Goal: Task Accomplishment & Management: Use online tool/utility

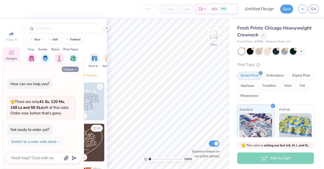
click at [71, 69] on button "Collapse" at bounding box center [70, 68] width 17 height 5
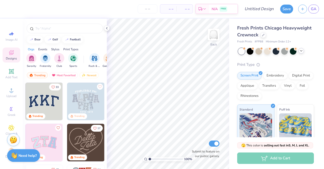
click at [302, 52] on icon at bounding box center [302, 51] width 4 height 4
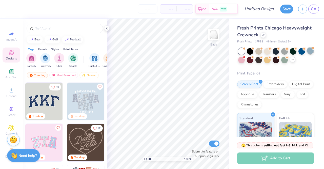
click at [307, 54] on div at bounding box center [310, 50] width 7 height 7
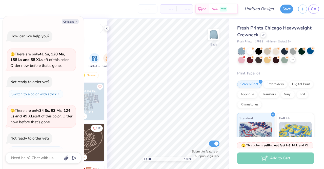
scroll to position [9, 0]
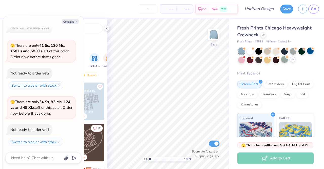
click at [288, 61] on div at bounding box center [285, 59] width 7 height 7
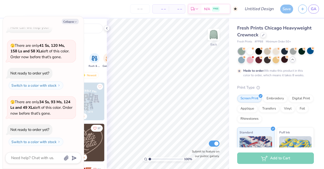
scroll to position [50, 0]
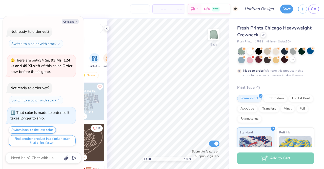
click at [246, 50] on circle at bounding box center [245, 49] width 4 height 4
click at [293, 51] on div at bounding box center [293, 50] width 7 height 7
click at [268, 50] on div at bounding box center [267, 50] width 7 height 7
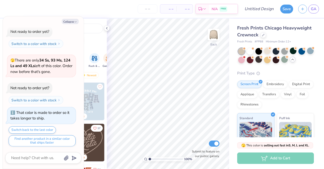
scroll to position [132, 0]
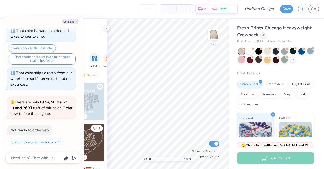
click at [245, 59] on div at bounding box center [241, 59] width 7 height 7
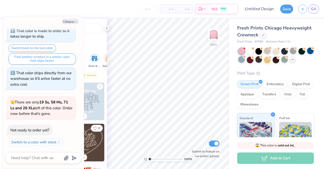
scroll to position [194, 0]
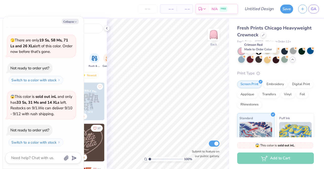
click at [254, 57] on div at bounding box center [250, 59] width 7 height 7
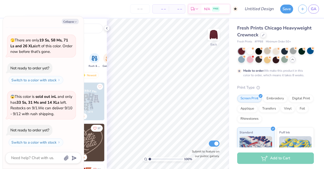
scroll to position [235, 0]
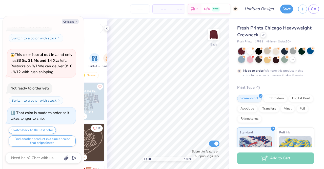
click at [245, 60] on div at bounding box center [241, 59] width 7 height 7
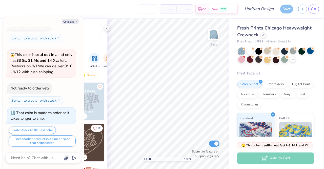
scroll to position [317, 0]
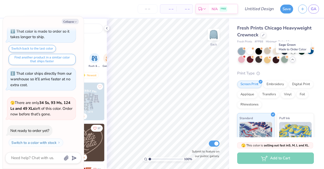
click at [288, 60] on div at bounding box center [285, 59] width 7 height 7
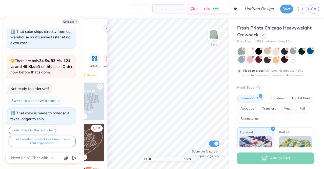
click at [241, 51] on div at bounding box center [241, 51] width 7 height 7
click at [250, 52] on div at bounding box center [250, 50] width 7 height 7
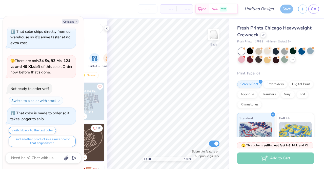
scroll to position [440, 0]
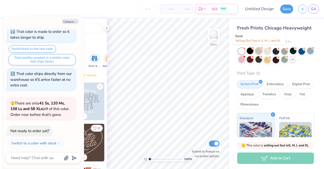
click at [257, 52] on div at bounding box center [259, 50] width 7 height 7
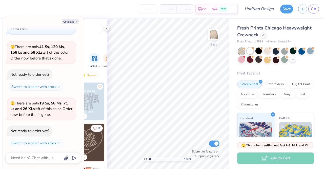
click at [252, 51] on div at bounding box center [250, 50] width 7 height 7
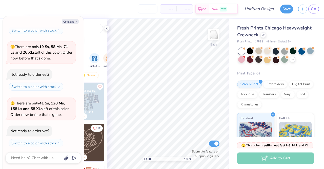
click at [295, 60] on icon at bounding box center [293, 59] width 4 height 4
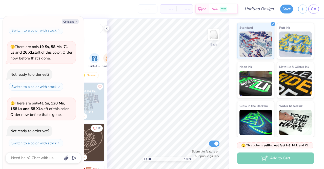
scroll to position [0, 0]
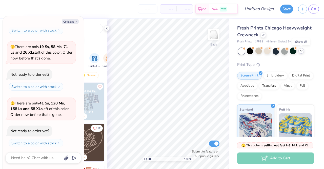
click at [60, 20] on div "Collapse" at bounding box center [43, 21] width 76 height 5
click at [66, 21] on button "Collapse" at bounding box center [70, 21] width 17 height 5
type textarea "x"
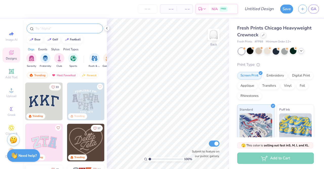
click at [47, 32] on div at bounding box center [65, 29] width 77 height 10
click at [48, 25] on div at bounding box center [65, 29] width 77 height 10
click at [49, 28] on input "text" at bounding box center [67, 28] width 65 height 5
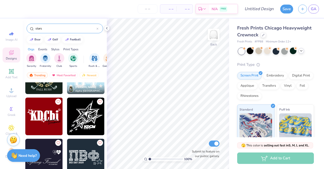
scroll to position [393, 0]
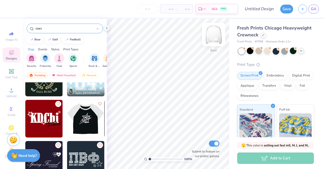
type input "stars"
click at [213, 37] on img at bounding box center [214, 34] width 20 height 20
click at [82, 120] on img at bounding box center [86, 119] width 38 height 38
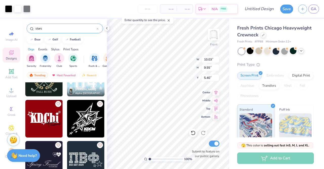
type input "5.40"
type input "12.60"
type input "11.99"
type input "2.50"
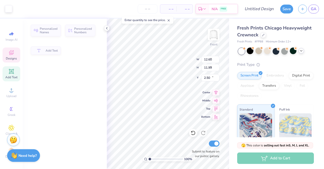
type input "1.10"
type input "1.13"
type input "11.77"
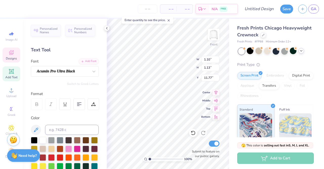
type input "1.17"
type input "1.07"
type input "11.80"
click at [32, 138] on div at bounding box center [34, 139] width 7 height 7
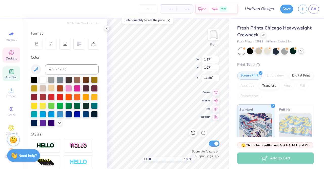
scroll to position [63, 0]
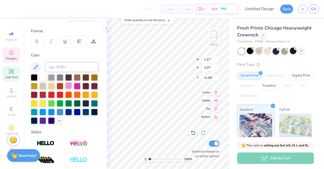
click at [72, 85] on div at bounding box center [68, 85] width 7 height 7
click at [81, 84] on div at bounding box center [77, 85] width 7 height 7
click at [46, 120] on div at bounding box center [43, 120] width 7 height 7
click at [46, 108] on div at bounding box center [43, 111] width 7 height 7
type input "1.10"
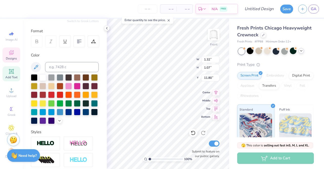
type input "1.13"
type input "11.77"
type input "0.63"
type input "1.12"
type input "11.76"
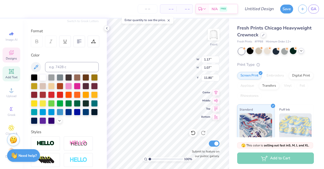
scroll to position [4, 1]
type textarea "DDD x OX"
type input "10.94"
type textarea "HOMECOMING @)@%"
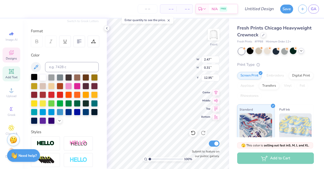
click at [32, 77] on div at bounding box center [34, 76] width 7 height 7
type input "4.56"
type input "0.38"
type input "14.30"
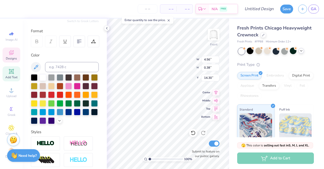
scroll to position [4, 3]
type textarea "HOMECOMING 2025"
type input "9.83"
type input "0.69"
type input "13.95"
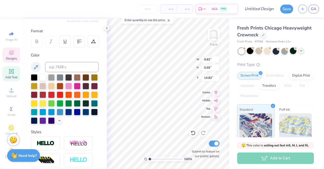
type input "14.82"
type input "11.78"
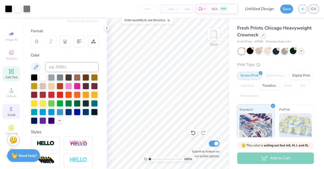
click at [7, 112] on div "Greek" at bounding box center [12, 111] width 18 height 15
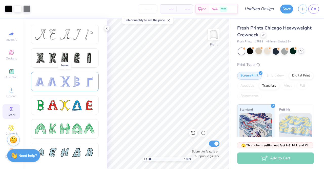
click at [49, 81] on div at bounding box center [52, 81] width 11 height 11
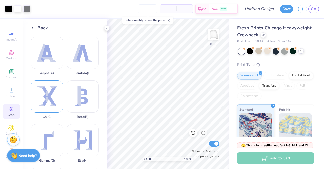
click at [46, 92] on div "Chi ( C )" at bounding box center [47, 99] width 32 height 39
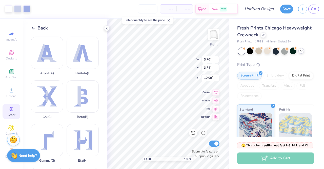
type input "11.50"
type input "1.76"
type input "1.77"
type input "12.38"
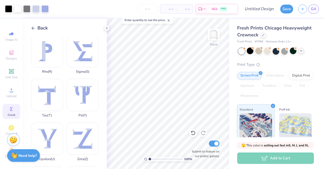
scroll to position [368, 0]
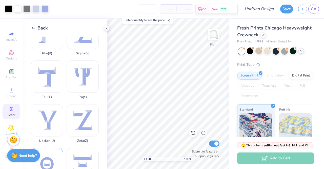
click at [45, 147] on div "Theta ( Q )" at bounding box center [47, 166] width 32 height 39
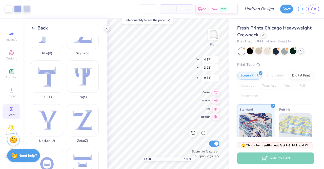
type input "10.42"
type input "2.32"
type input "2.19"
type input "12.18"
click at [10, 7] on div at bounding box center [8, 8] width 7 height 7
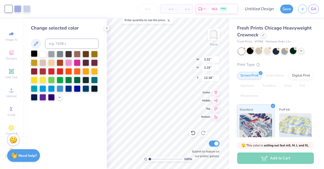
click at [34, 53] on div at bounding box center [34, 53] width 7 height 7
type input "1.76"
type input "1.77"
type input "12.38"
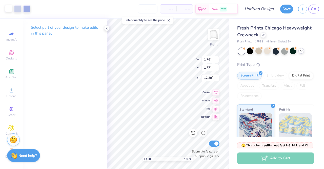
click at [7, 9] on div at bounding box center [8, 8] width 7 height 7
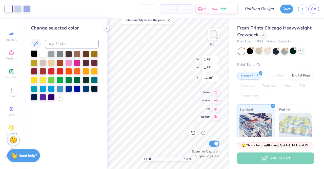
click at [34, 54] on div at bounding box center [34, 53] width 7 height 7
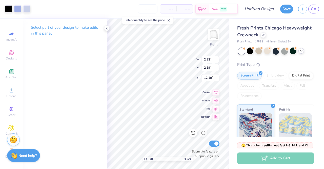
click at [152, 158] on input "range" at bounding box center [166, 158] width 34 height 5
type input "1.04"
click at [150, 159] on input "range" at bounding box center [166, 158] width 34 height 5
type input "10.22"
type input "10.75"
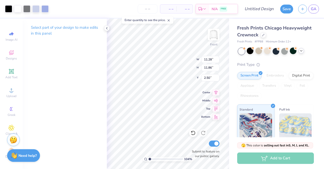
type input "3.62"
type input "11.28"
type input "11.86"
type input "2.50"
click at [8, 6] on div at bounding box center [8, 8] width 7 height 7
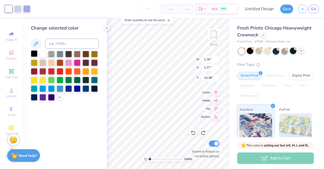
click at [34, 54] on div at bounding box center [34, 53] width 7 height 7
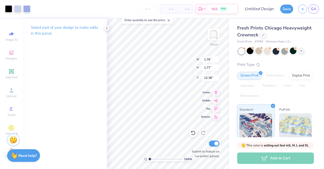
type input "1.34"
type input "1.35"
type input "12.81"
type input "2.32"
type input "2.19"
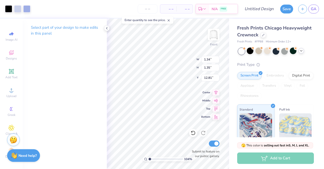
type input "12.18"
type input "1.71"
type input "1.61"
type input "12.75"
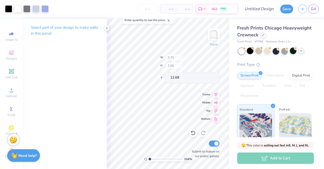
type input "12.68"
click at [9, 109] on circle at bounding box center [10, 108] width 3 height 3
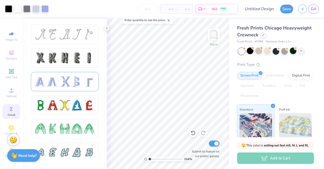
click at [53, 80] on div at bounding box center [52, 81] width 11 height 11
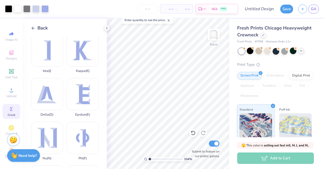
scroll to position [133, 0]
click at [50, 86] on div "Delta ( D )" at bounding box center [47, 97] width 32 height 39
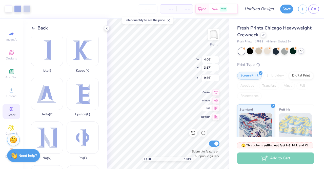
type input "1.60"
type input "1.44"
type input "11.89"
type input "11.23"
click at [6, 8] on div at bounding box center [8, 8] width 7 height 7
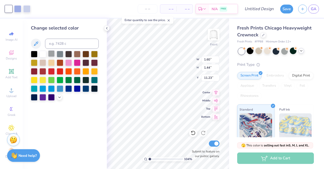
click at [52, 53] on div at bounding box center [51, 53] width 7 height 7
click at [61, 54] on div at bounding box center [60, 53] width 7 height 7
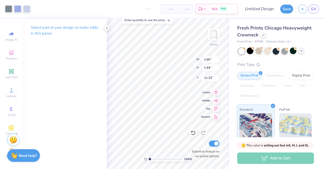
type input "11.27"
type input "10.70"
type input "2.57"
click at [65, 95] on div "Select part of your design to make edits in this panel" at bounding box center [65, 93] width 84 height 150
click at [5, 8] on div at bounding box center [8, 8] width 7 height 7
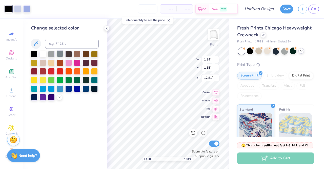
click at [58, 51] on div at bounding box center [60, 53] width 7 height 7
type input "1.71"
type input "1.61"
type input "12.68"
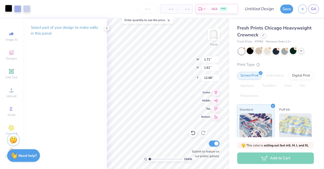
click at [6, 8] on div at bounding box center [8, 8] width 7 height 7
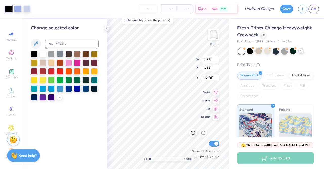
click at [59, 53] on div at bounding box center [60, 53] width 7 height 7
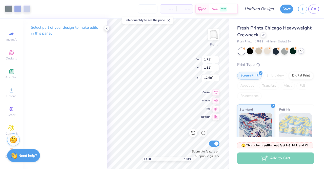
type input "1.28"
type input "1.20"
type input "13.09"
type input "1.34"
type input "1.35"
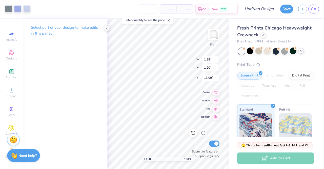
type input "12.81"
type input "0.99"
type input "1.00"
type input "13.16"
type input "13.29"
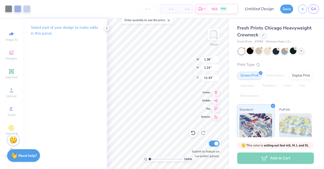
type input "1.38"
type input "1.24"
type input "11.43"
type input "1.60"
type input "1.44"
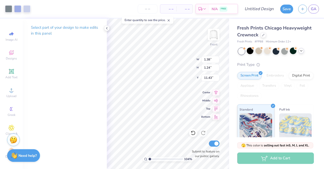
type input "11.23"
type input "1.38"
type input "1.24"
type input "11.43"
type input "1.60"
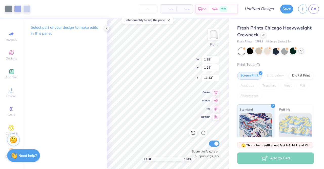
type input "1.44"
type input "11.23"
type input "1.38"
type input "1.25"
type input "11.43"
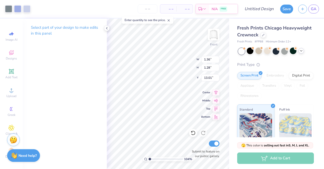
type input "1.36"
type input "1.28"
type input "13.01"
type input "1.38"
type input "1.24"
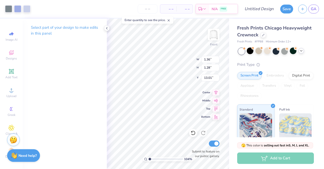
type input "11.43"
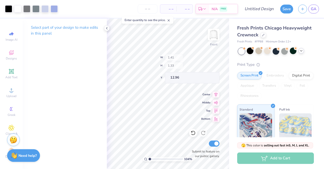
type input "1.41"
type input "1.33"
type input "12.96"
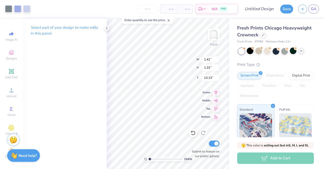
type input "13.13"
type input "0.99"
type input "1.00"
type input "13.46"
click at [8, 7] on div at bounding box center [8, 8] width 7 height 7
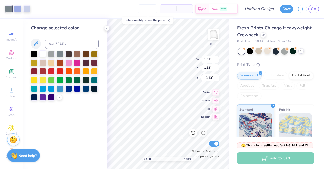
click at [44, 52] on div at bounding box center [43, 53] width 7 height 7
click at [70, 106] on div "Change selected color" at bounding box center [65, 93] width 84 height 150
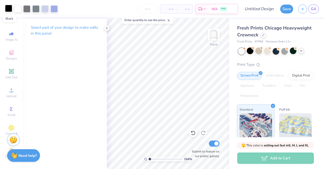
click at [10, 10] on div at bounding box center [8, 8] width 7 height 7
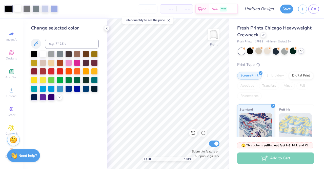
click at [18, 9] on div at bounding box center [17, 8] width 7 height 7
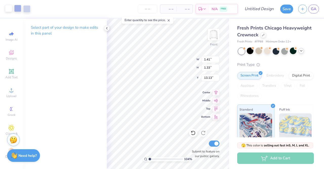
click at [9, 10] on div at bounding box center [8, 8] width 7 height 7
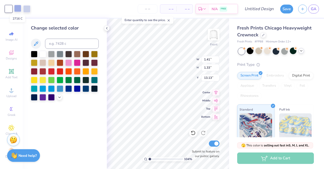
click at [18, 9] on div at bounding box center [17, 8] width 7 height 7
click at [11, 9] on div at bounding box center [8, 8] width 7 height 7
click at [60, 48] on input at bounding box center [72, 44] width 54 height 10
type input "2716"
click at [28, 9] on div "– – Per Item – – Total Est. Delivery N/A FREE" at bounding box center [131, 9] width 214 height 18
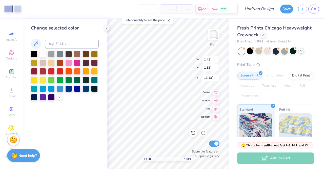
click at [28, 9] on div "– – Per Item – – Total Est. Delivery N/A FREE" at bounding box center [131, 9] width 214 height 18
click at [21, 13] on div "Art colors – – Per Item – – Total Est. Delivery N/A FREE Design Title Save GA" at bounding box center [162, 9] width 324 height 18
click at [12, 15] on div "Art colors" at bounding box center [10, 9] width 21 height 18
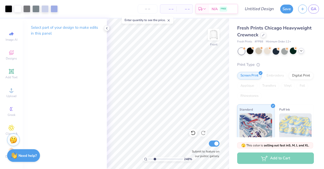
click at [155, 158] on input "range" at bounding box center [166, 158] width 34 height 5
click at [159, 158] on input "range" at bounding box center [166, 158] width 34 height 5
click at [163, 158] on input "range" at bounding box center [166, 158] width 34 height 5
click at [234, 64] on div "Fresh Prints Chicago Heavyweight Crewneck Fresh Prints # FP88 Minimum Order: 12…" at bounding box center [276, 118] width 95 height 200
click at [97, 137] on div "Select part of your design to make edits in this panel" at bounding box center [65, 93] width 84 height 150
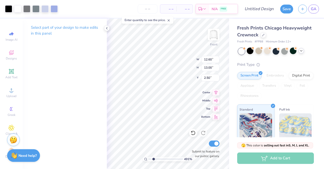
click at [154, 158] on input "range" at bounding box center [166, 158] width 34 height 5
type input "5.85"
click at [166, 157] on input "range" at bounding box center [166, 158] width 34 height 5
click at [17, 7] on div at bounding box center [17, 8] width 7 height 7
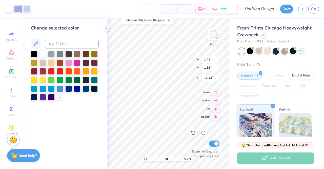
click at [42, 52] on div at bounding box center [43, 53] width 7 height 7
click at [10, 7] on div at bounding box center [8, 8] width 7 height 7
click at [64, 43] on input at bounding box center [72, 44] width 54 height 10
type input "2706"
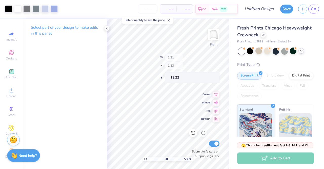
type input "1.31"
type input "1.23"
type input "13.22"
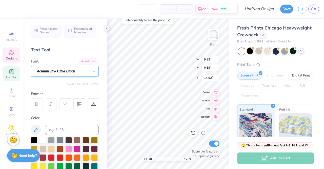
click at [47, 71] on div "Acumin Pro Ultra Black" at bounding box center [62, 71] width 53 height 8
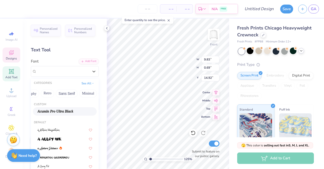
scroll to position [0, 97]
click at [48, 92] on button "Retro" at bounding box center [47, 93] width 13 height 8
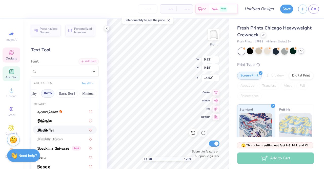
click at [45, 127] on span at bounding box center [46, 129] width 16 height 5
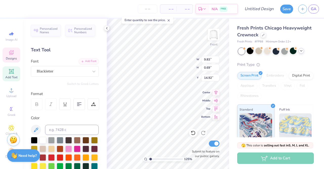
type input "1.24982743609882"
type input "9.13"
type input "0.94"
type input "14.79"
type input "1.24982743609882"
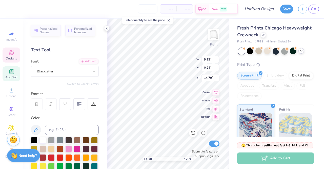
type input "10.89"
type input "1.12"
type input "14.61"
type input "1.24982743609882"
type input "14.59"
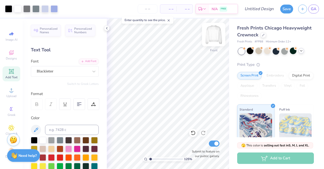
click at [212, 35] on img at bounding box center [214, 34] width 20 height 20
click at [215, 41] on img at bounding box center [214, 34] width 20 height 20
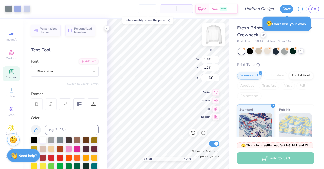
click at [216, 32] on img at bounding box center [214, 34] width 20 height 20
type input "1.24982743609882"
type input "2.69"
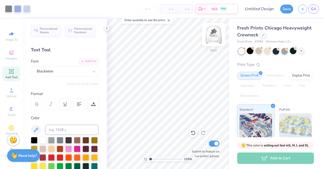
click at [215, 31] on img at bounding box center [214, 34] width 20 height 20
click at [215, 35] on img at bounding box center [214, 34] width 20 height 20
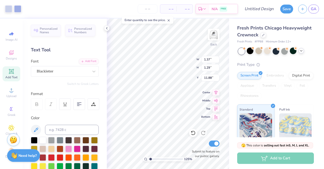
type input "1.24982743609882"
type input "4.43"
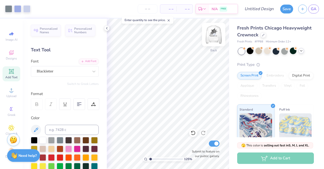
click at [216, 31] on img at bounding box center [214, 34] width 20 height 20
click at [213, 37] on img at bounding box center [214, 34] width 20 height 20
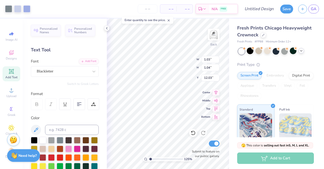
type input "1.24982743609882"
type input "4.55"
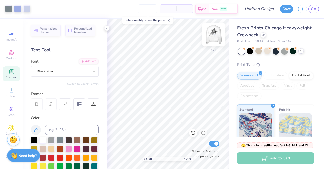
click at [213, 38] on img at bounding box center [214, 34] width 20 height 20
type input "1.24982743609882"
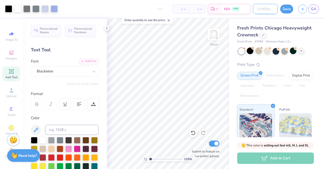
click at [257, 11] on input "Design Title" at bounding box center [265, 9] width 25 height 10
type input "#"
type input "1.24982743609882"
type input "#5"
type input "1.24982743609882"
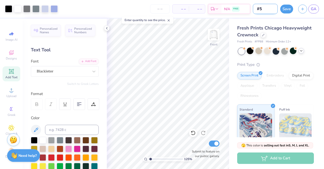
type input "#5"
type input "1.24982743609882"
type input "#5 H"
type input "1.24982743609882"
type input "#5 HO"
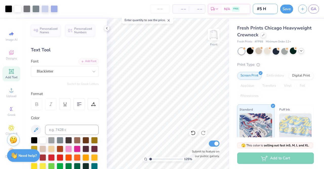
type input "1.24982743609882"
type input "#5 HOC"
type input "1.24982743609882"
type input "#5 HOCO"
type input "1.24982743609882"
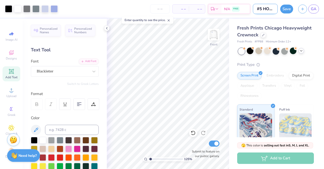
scroll to position [0, 1]
type input "#5 HOCO"
click at [290, 8] on button "Save" at bounding box center [287, 8] width 13 height 9
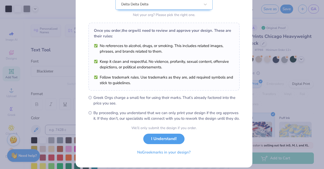
scroll to position [68, 0]
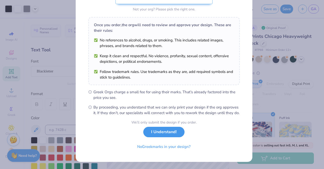
click at [165, 131] on button "I Understand!" at bounding box center [163, 131] width 41 height 10
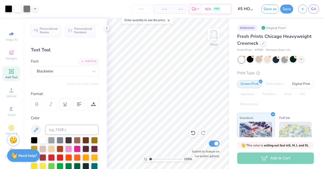
scroll to position [0, 0]
click at [51, 73] on div "Blackletter" at bounding box center [62, 71] width 53 height 8
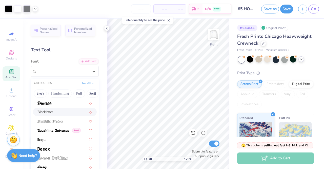
scroll to position [17, 0]
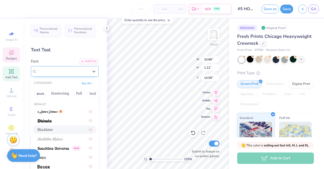
click at [51, 74] on div at bounding box center [63, 71] width 52 height 7
click at [52, 147] on img at bounding box center [54, 148] width 32 height 4
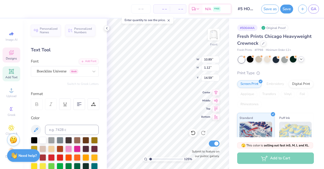
type input "1.24982743609882"
type input "11.42"
type input "1.01"
type input "14.64"
type input "1.24982743609882"
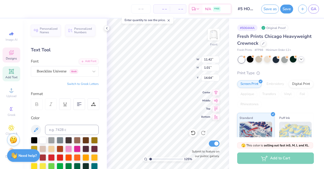
type input "14.97"
type input "1.24982743609882"
type textarea "HOMECOMING 2025"
click at [45, 71] on div "Boecklins Universe Greek" at bounding box center [62, 71] width 53 height 8
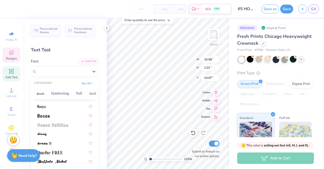
scroll to position [50, 0]
click at [56, 125] on img at bounding box center [53, 125] width 31 height 4
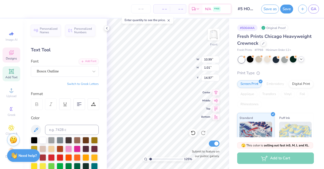
type input "1.24982743609882"
type input "7.93"
type input "0.69"
type input "15.13"
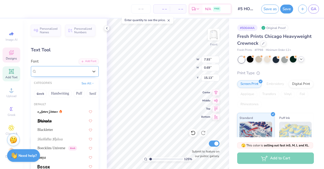
click at [53, 69] on div "Bosox Outline" at bounding box center [62, 71] width 53 height 8
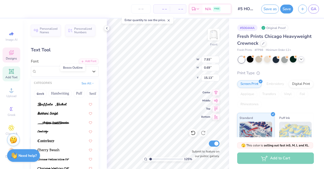
scroll to position [107, 0]
click at [48, 107] on div at bounding box center [65, 104] width 64 height 8
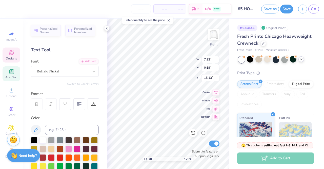
type input "1.24982743609882"
type input "11.09"
type input "1.08"
type input "14.94"
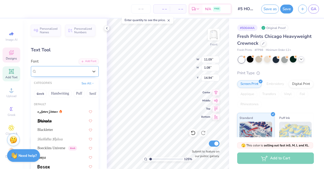
click at [71, 74] on div at bounding box center [63, 71] width 52 height 7
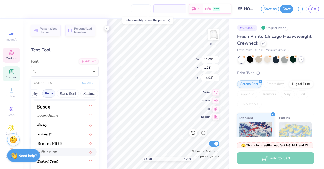
scroll to position [0, 96]
click at [51, 93] on button "Retro" at bounding box center [49, 93] width 13 height 8
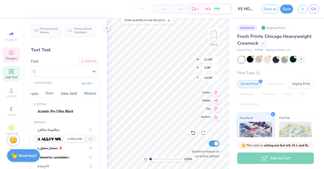
click at [51, 139] on img at bounding box center [50, 139] width 24 height 4
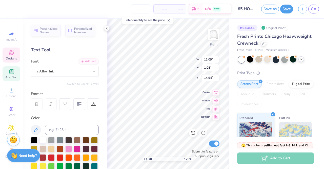
type input "1.24982743609882"
type input "10.12"
type input "0.98"
type input "14.99"
type input "1"
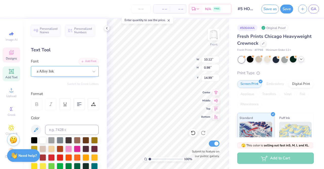
click at [65, 68] on div at bounding box center [63, 71] width 52 height 7
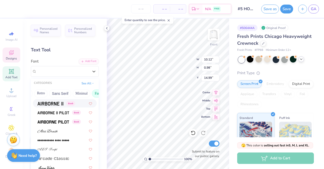
scroll to position [0, 102]
click at [36, 91] on button "Retro" at bounding box center [42, 93] width 13 height 8
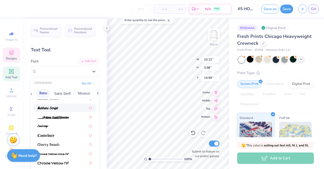
scroll to position [113, 0]
click at [53, 134] on img at bounding box center [46, 136] width 17 height 4
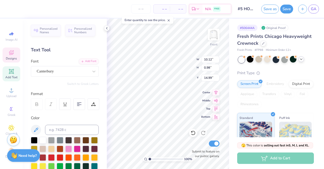
type input "10.67"
type input "0.92"
type input "15.02"
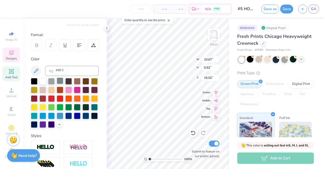
scroll to position [59, 0]
click at [46, 123] on div at bounding box center [43, 123] width 7 height 7
type input "1.00035679349871"
type input "1.38"
type input "1.24"
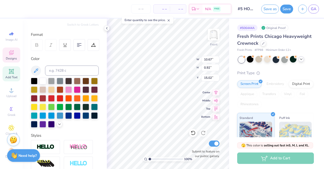
type input "11.53"
type input "1.00035679349871"
type input "10.67"
type input "0.92"
type input "15.02"
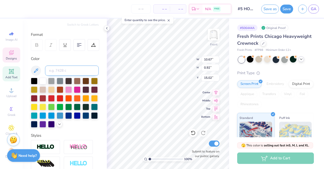
click at [58, 72] on input at bounding box center [72, 70] width 54 height 10
type input "2716"
type input "1.00035679349871"
type input "15.40"
type input "1.00035679349871"
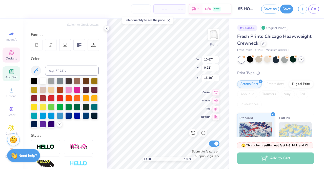
type input "12.64"
type input "1.09"
type input "15.23"
type input "1.00035679349871"
type input "15.20"
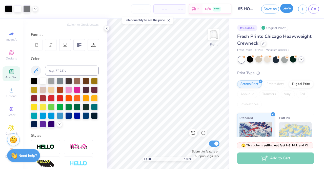
click at [287, 10] on button "Save" at bounding box center [287, 8] width 13 height 9
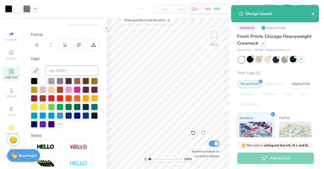
click at [314, 15] on icon "close" at bounding box center [313, 14] width 3 height 3
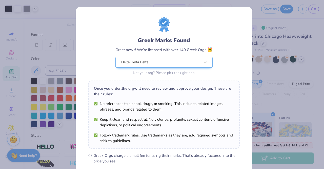
scroll to position [68, 0]
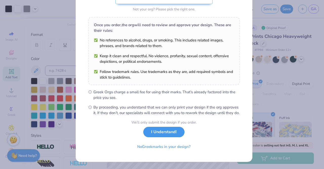
click at [168, 133] on button "I Understand!" at bounding box center [163, 131] width 41 height 10
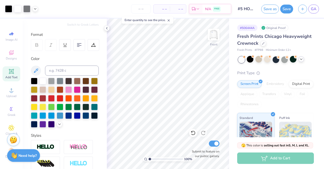
click at [320, 7] on div "Save as Save GA" at bounding box center [293, 9] width 63 height 18
click at [313, 9] on span "GA" at bounding box center [314, 9] width 6 height 6
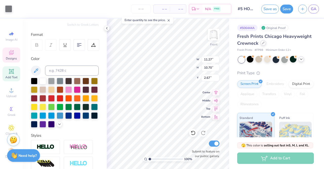
click at [265, 43] on icon at bounding box center [263, 43] width 3 height 3
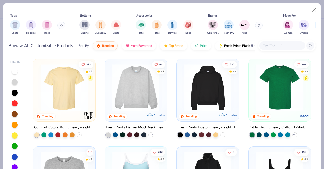
click at [51, 89] on img at bounding box center [64, 87] width 52 height 47
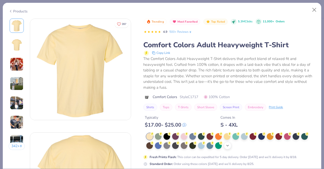
click at [229, 146] on icon at bounding box center [228, 145] width 4 height 4
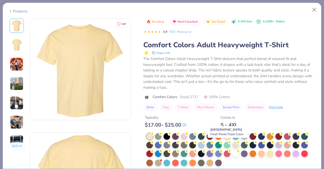
scroll to position [23, 0]
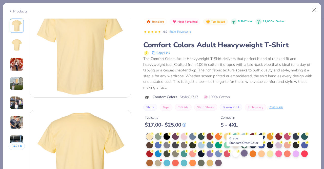
click at [245, 154] on div at bounding box center [244, 153] width 7 height 7
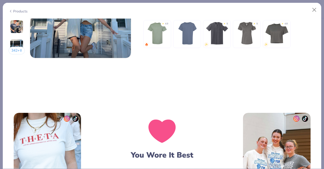
scroll to position [657, 0]
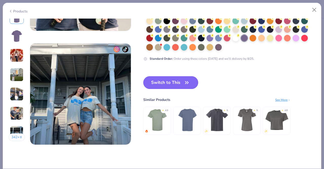
click at [177, 80] on button "Switch to This" at bounding box center [170, 82] width 55 height 13
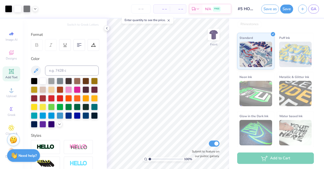
scroll to position [134, 0]
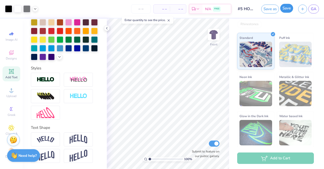
click at [285, 11] on button "Save" at bounding box center [287, 8] width 13 height 9
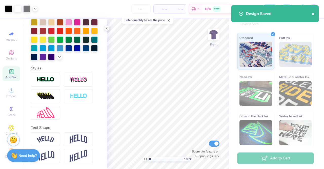
click at [314, 12] on icon "close" at bounding box center [314, 14] width 4 height 4
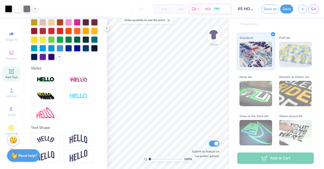
click at [314, 6] on div "Design Saved" at bounding box center [275, 5] width 90 height 2
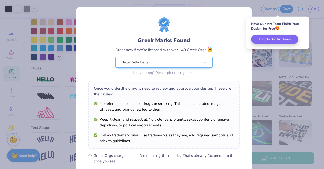
scroll to position [68, 0]
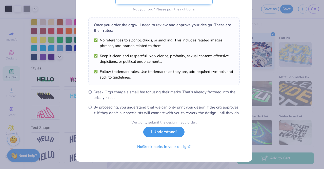
click at [170, 132] on button "I Understand!" at bounding box center [163, 131] width 41 height 10
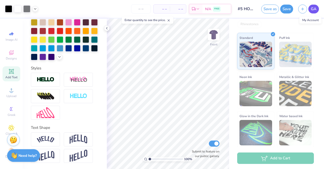
click at [315, 10] on span "GA" at bounding box center [314, 9] width 6 height 6
click at [311, 11] on span "GA" at bounding box center [314, 9] width 6 height 6
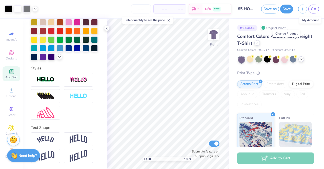
click at [259, 43] on icon at bounding box center [257, 43] width 3 height 3
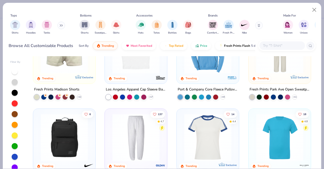
scroll to position [387, 0]
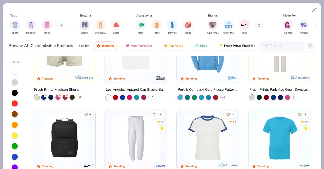
click at [61, 26] on icon at bounding box center [60, 26] width 1 height 2
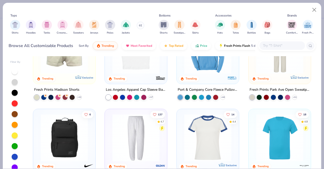
click at [140, 24] on button at bounding box center [141, 26] width 8 height 8
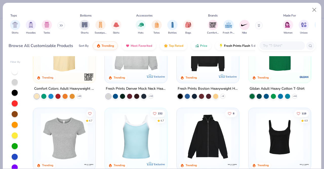
scroll to position [0, 0]
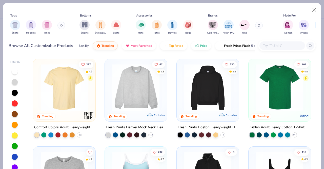
click at [134, 90] on img at bounding box center [136, 87] width 52 height 47
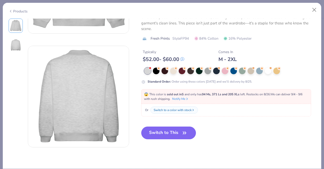
scroll to position [87, 0]
click at [162, 134] on button "Switch to This" at bounding box center [168, 132] width 55 height 13
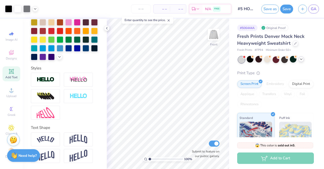
scroll to position [90, 0]
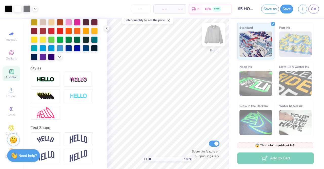
click at [215, 36] on img at bounding box center [214, 34] width 20 height 20
click at [235, 68] on div "# 506444A Original Proof Fresh Prints Denver Mock Neck Heavyweight Sweatshirt F…" at bounding box center [276, 33] width 95 height 209
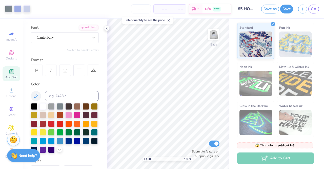
scroll to position [0, 0]
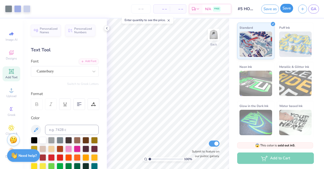
click at [291, 7] on button "Save" at bounding box center [287, 8] width 13 height 9
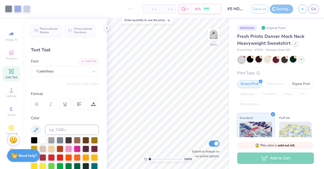
click at [302, 58] on icon at bounding box center [302, 59] width 4 height 4
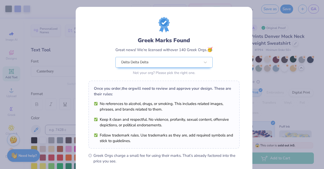
scroll to position [68, 0]
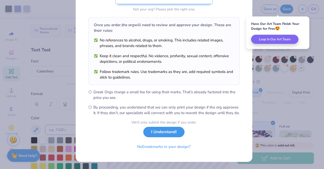
click at [175, 133] on button "I Understand!" at bounding box center [163, 131] width 41 height 10
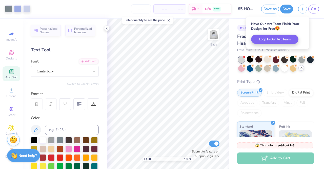
scroll to position [0, 0]
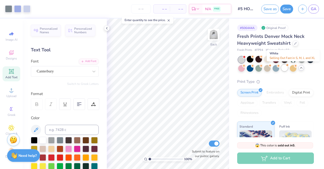
click at [288, 67] on div at bounding box center [285, 67] width 7 height 7
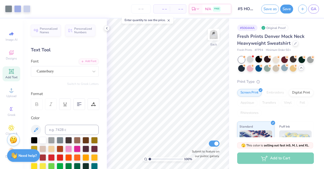
type input "1.00035679349871"
type textarea "x"
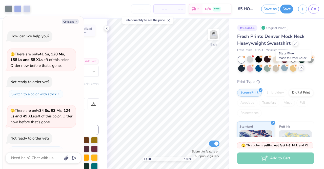
scroll to position [618, 0]
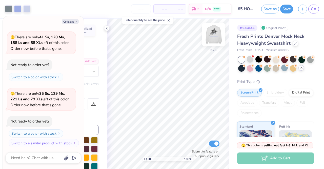
click at [213, 34] on img at bounding box center [214, 34] width 20 height 20
type input "1.00035679349871"
type textarea "x"
type input "1.00035679349871"
type textarea "x"
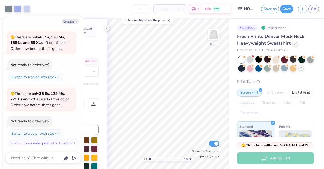
type input "1.00035679349871"
type textarea "x"
click at [213, 34] on img at bounding box center [214, 34] width 10 height 10
type input "1.00035679349871"
type textarea "x"
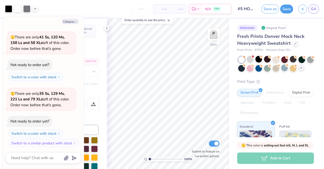
type input "1.00035679349871"
type textarea "x"
click at [313, 7] on span "GA" at bounding box center [314, 9] width 6 height 6
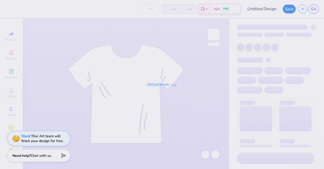
type input "#4 HOCO"
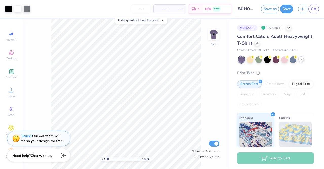
click at [300, 61] on div at bounding box center [302, 59] width 6 height 6
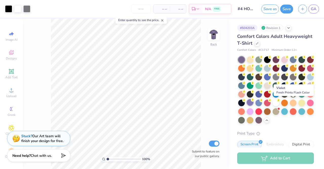
click at [254, 101] on div at bounding box center [250, 102] width 7 height 7
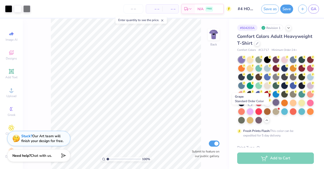
click at [273, 105] on div at bounding box center [276, 102] width 7 height 7
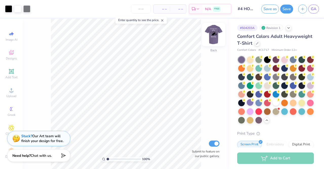
click at [211, 35] on img at bounding box center [214, 34] width 20 height 20
click at [221, 114] on div "100 % Front Submit to feature on our public gallery." at bounding box center [126, 93] width 207 height 150
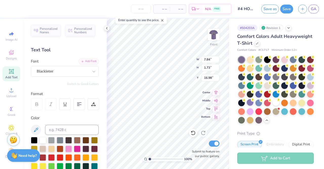
scroll to position [4, 2]
type textarea "Homecoming '25"
type input "11.55"
type input "8.55"
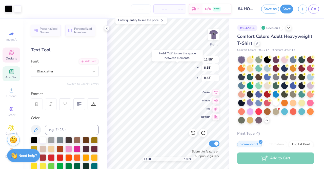
type input "8.29"
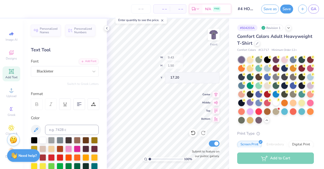
type input "9.43"
type input "1.50"
type input "17.20"
type input "16.85"
type textarea "Homecoming'25"
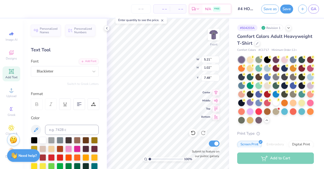
type input "0.63"
type input "0.92"
type input "6.33"
type input "10.07"
type input "0.98"
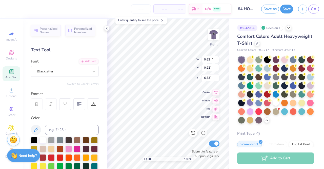
type input "5.19"
click at [172, 64] on div "100 % Front W 10.07 10.07 " H 0.98 0.98 " Y 5.19 5.19 " Center Middle Top Botto…" at bounding box center [168, 93] width 122 height 150
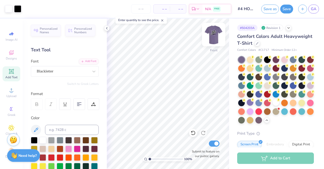
click at [212, 36] on img at bounding box center [214, 34] width 20 height 20
type input "3.96"
type input "4.22"
type input "2.33"
type input "3.63"
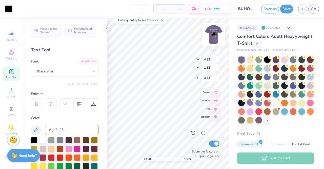
type input "3.77"
type input "5.09"
click at [209, 36] on img at bounding box center [214, 34] width 20 height 20
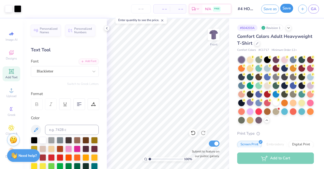
click at [289, 6] on button "Save" at bounding box center [287, 8] width 13 height 9
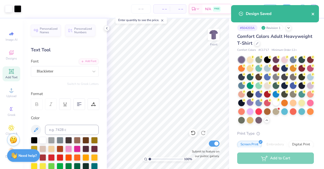
click at [313, 16] on button "close" at bounding box center [314, 14] width 4 height 6
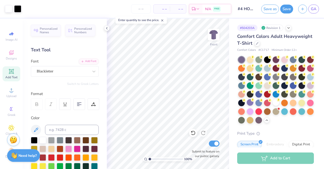
click at [314, 9] on span "GA" at bounding box center [314, 9] width 6 height 6
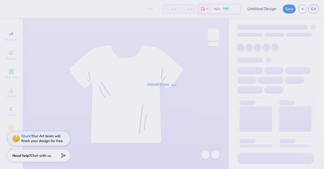
type input "#4 HOCO"
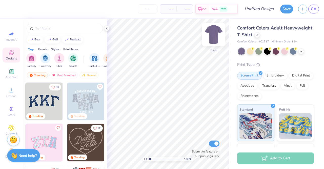
click at [213, 36] on img at bounding box center [214, 34] width 20 height 20
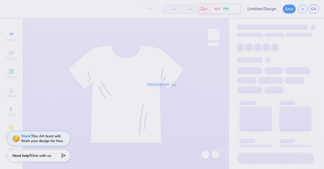
type input "#5 HOCO"
type input "30"
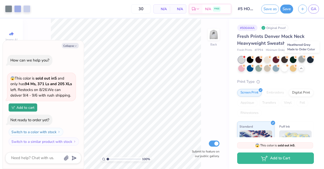
click at [300, 60] on div at bounding box center [302, 59] width 7 height 7
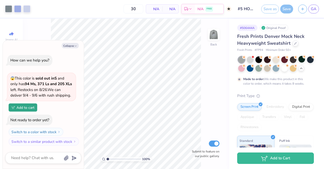
scroll to position [17, 0]
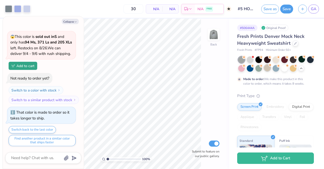
click at [271, 69] on div at bounding box center [267, 67] width 7 height 7
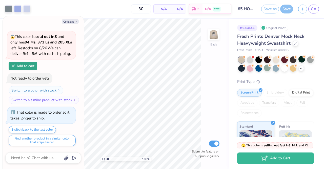
scroll to position [117, 0]
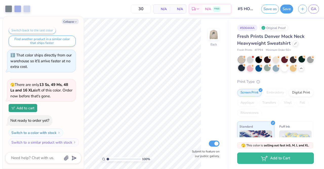
click at [245, 68] on div at bounding box center [241, 67] width 7 height 7
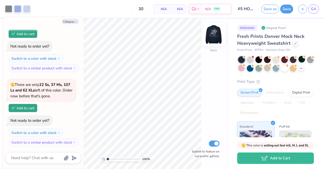
click at [213, 33] on img at bounding box center [214, 34] width 20 height 20
click at [213, 33] on img at bounding box center [214, 34] width 10 height 10
click at [288, 70] on div at bounding box center [285, 67] width 7 height 7
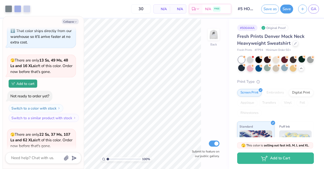
scroll to position [265, 0]
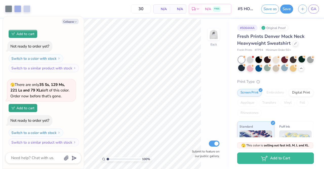
click at [243, 58] on div at bounding box center [241, 59] width 7 height 7
click at [251, 59] on div at bounding box center [250, 59] width 7 height 7
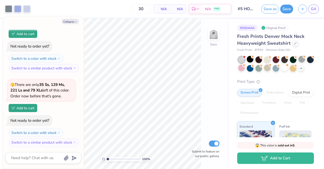
scroll to position [418, 0]
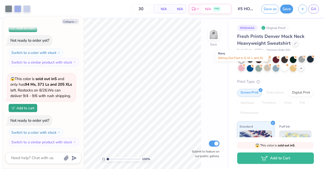
click at [307, 62] on div at bounding box center [310, 59] width 7 height 7
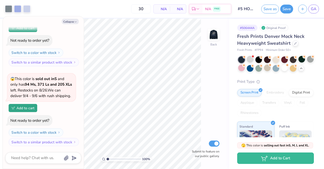
scroll to position [492, 0]
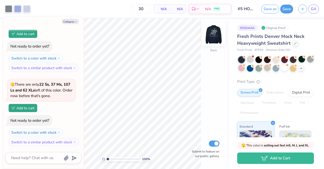
click at [215, 33] on img at bounding box center [214, 34] width 20 height 20
click at [215, 33] on img at bounding box center [214, 34] width 10 height 10
click at [250, 57] on div at bounding box center [250, 59] width 7 height 7
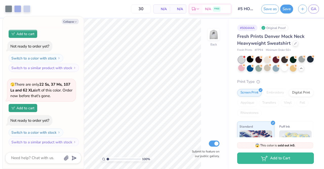
scroll to position [572, 0]
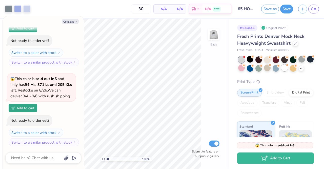
click at [288, 67] on div at bounding box center [285, 67] width 7 height 7
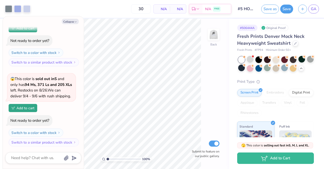
scroll to position [646, 0]
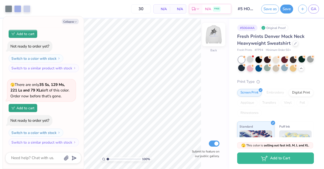
click at [216, 36] on img at bounding box center [214, 34] width 20 height 20
click at [287, 8] on button "Save" at bounding box center [287, 8] width 13 height 9
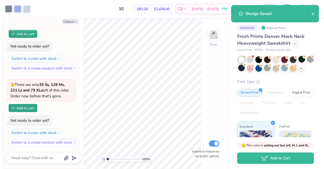
click at [283, 84] on div "Fresh Prints Denver Mock Neck Heavyweight Sweatshirt Fresh Prints # FP94 Minimu…" at bounding box center [275, 134] width 77 height 203
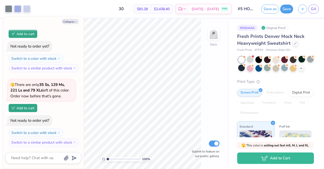
type textarea "x"
click at [315, 6] on span "GA" at bounding box center [314, 9] width 6 height 6
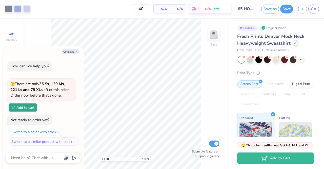
click at [297, 43] on div at bounding box center [296, 43] width 6 height 6
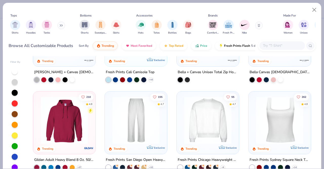
scroll to position [142, 0]
click at [60, 25] on button at bounding box center [62, 26] width 8 height 8
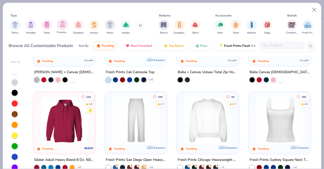
click at [61, 25] on img "filter for Crewnecks" at bounding box center [63, 24] width 6 height 6
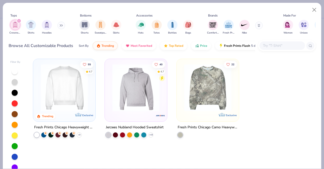
click at [272, 100] on div at bounding box center [280, 102] width 63 height 87
click at [60, 21] on div "Crewnecks Shirts Hoodies" at bounding box center [38, 27] width 58 height 19
click at [61, 24] on icon at bounding box center [61, 25] width 3 height 3
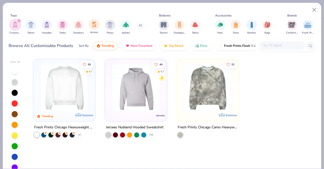
click at [91, 23] on div "filter for Jerseys" at bounding box center [94, 24] width 10 height 10
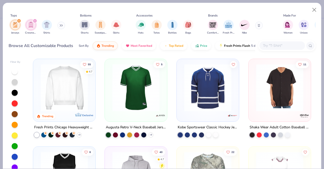
click at [19, 19] on div "filter for Jerseys" at bounding box center [19, 20] width 5 height 5
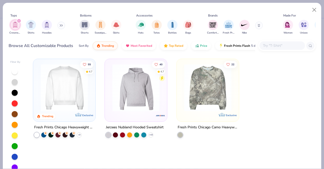
click at [141, 103] on img at bounding box center [136, 87] width 52 height 47
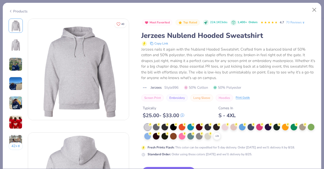
click at [15, 67] on img at bounding box center [16, 64] width 14 height 14
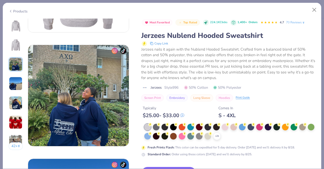
scroll to position [227, 0]
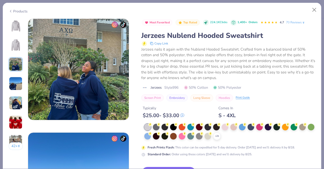
click at [14, 80] on img at bounding box center [16, 84] width 14 height 14
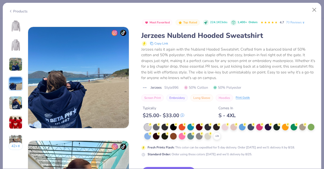
scroll to position [341, 0]
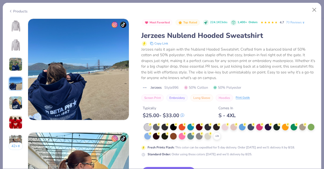
click at [15, 92] on div "42 +" at bounding box center [16, 85] width 14 height 135
click at [17, 99] on img at bounding box center [16, 103] width 14 height 14
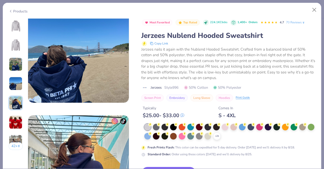
scroll to position [454, 0]
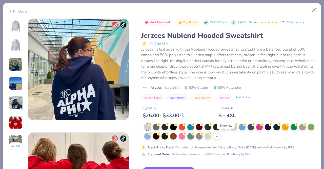
click at [219, 137] on icon at bounding box center [217, 136] width 4 height 4
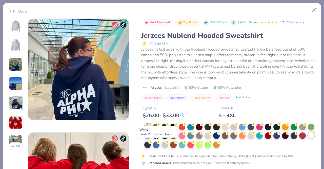
click at [308, 138] on div at bounding box center [311, 135] width 7 height 7
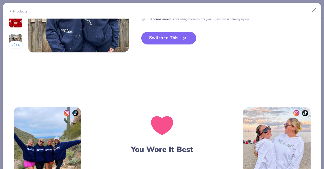
scroll to position [749, 0]
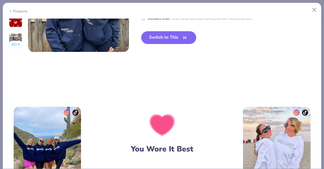
click at [172, 38] on button "Switch to This" at bounding box center [168, 37] width 55 height 13
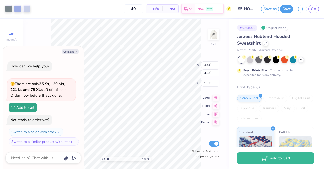
type textarea "x"
type input "3.84"
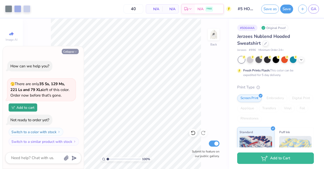
click at [69, 52] on button "Collapse" at bounding box center [70, 51] width 17 height 5
type textarea "x"
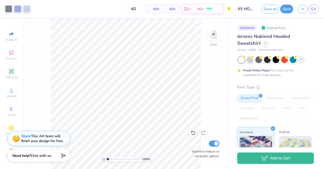
click at [304, 59] on div at bounding box center [302, 59] width 6 height 6
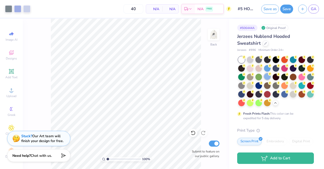
click at [271, 77] on div at bounding box center [267, 76] width 7 height 7
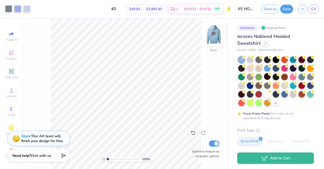
click at [216, 39] on img at bounding box center [214, 34] width 20 height 20
click at [212, 36] on img at bounding box center [214, 34] width 20 height 20
click at [267, 45] on div at bounding box center [266, 43] width 6 height 6
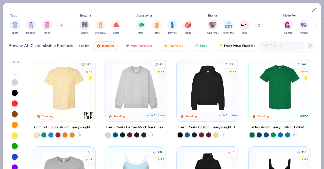
click at [61, 25] on icon at bounding box center [60, 26] width 1 height 2
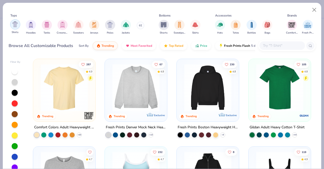
click at [13, 28] on div "filter for Shirts" at bounding box center [15, 24] width 10 height 10
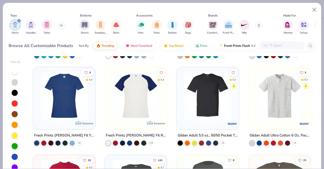
scroll to position [254, 0]
click at [60, 93] on img at bounding box center [64, 95] width 52 height 47
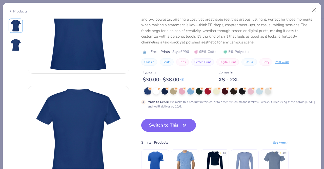
scroll to position [14, 0]
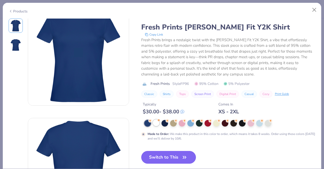
click at [156, 122] on div at bounding box center [156, 122] width 7 height 7
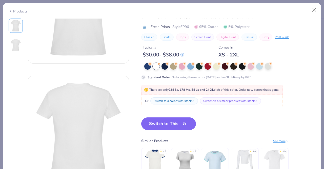
scroll to position [66, 0]
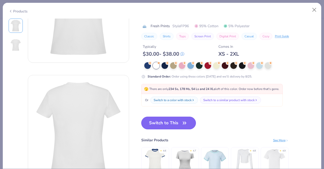
click at [175, 121] on button "Switch to This" at bounding box center [168, 122] width 55 height 13
type input "50"
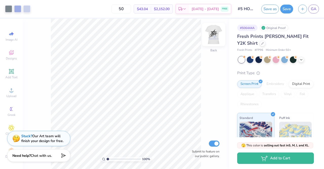
click at [212, 40] on img at bounding box center [214, 34] width 20 height 20
click at [213, 34] on img at bounding box center [214, 34] width 20 height 20
click at [262, 43] on icon at bounding box center [263, 43] width 3 height 3
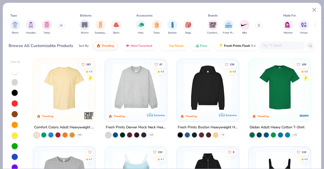
click at [60, 84] on img at bounding box center [64, 87] width 52 height 47
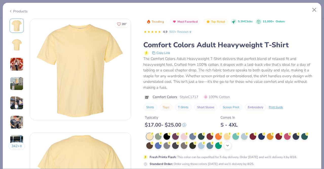
click at [228, 144] on icon at bounding box center [228, 145] width 4 height 4
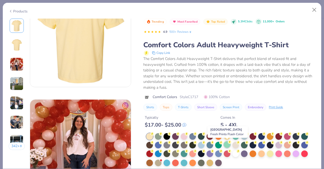
scroll to position [147, 0]
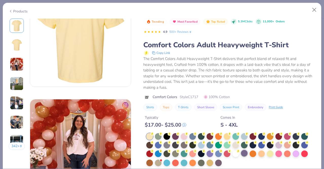
click at [246, 152] on div at bounding box center [244, 153] width 7 height 7
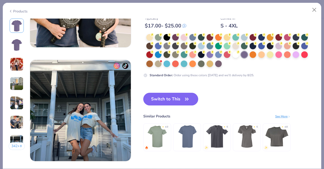
scroll to position [644, 0]
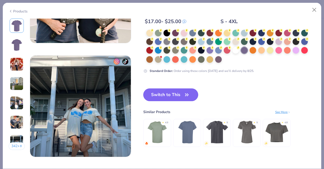
click at [183, 91] on button "Switch to This" at bounding box center [170, 94] width 55 height 13
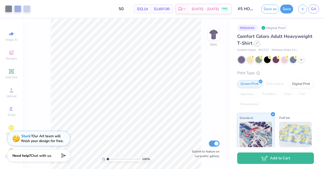
click at [260, 44] on div at bounding box center [258, 43] width 6 height 6
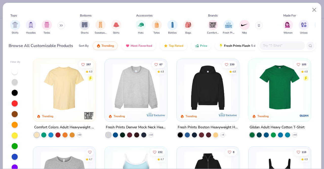
click at [288, 44] on input "text" at bounding box center [282, 46] width 39 height 6
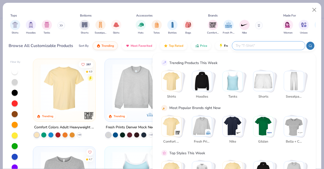
scroll to position [17, 0]
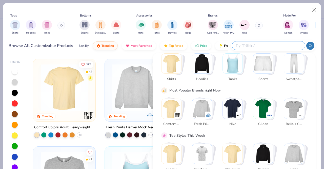
click at [62, 24] on icon at bounding box center [61, 25] width 3 height 3
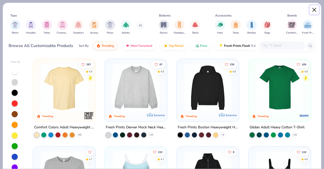
click at [315, 12] on button "Close" at bounding box center [315, 10] width 10 height 10
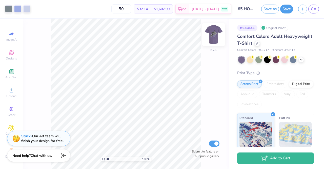
click at [212, 34] on img at bounding box center [214, 34] width 20 height 20
click at [215, 38] on img at bounding box center [214, 34] width 20 height 20
click at [283, 43] on div "Comfort Colors Adult Heavyweight T-Shirt" at bounding box center [275, 40] width 77 height 14
click at [260, 45] on div at bounding box center [258, 43] width 6 height 6
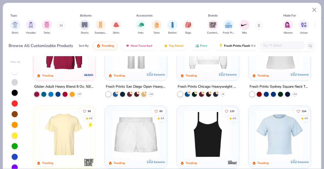
scroll to position [266, 0]
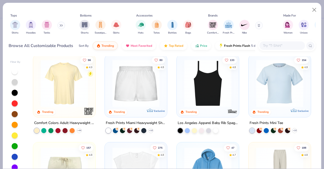
click at [70, 85] on img at bounding box center [64, 83] width 52 height 47
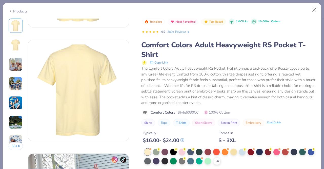
scroll to position [93, 0]
click at [219, 159] on icon at bounding box center [217, 161] width 4 height 4
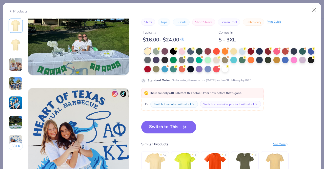
scroll to position [612, 0]
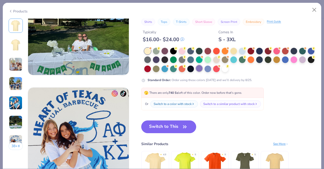
click at [203, 69] on div at bounding box center [199, 68] width 7 height 7
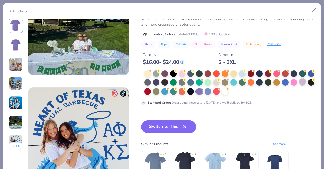
click at [300, 85] on div at bounding box center [303, 81] width 7 height 7
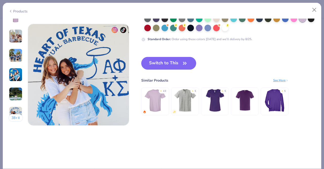
scroll to position [677, 0]
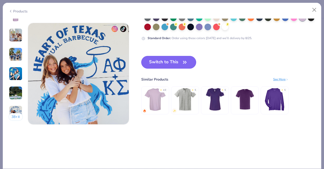
click at [182, 62] on icon "button" at bounding box center [184, 62] width 7 height 7
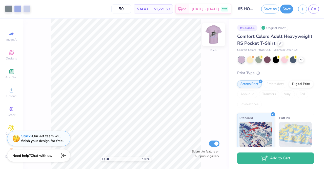
click at [207, 36] on img at bounding box center [214, 34] width 20 height 20
click at [279, 44] on icon at bounding box center [280, 43] width 3 height 3
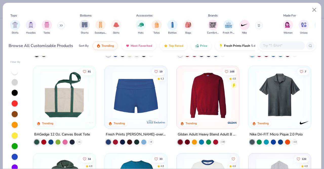
scroll to position [517, 0]
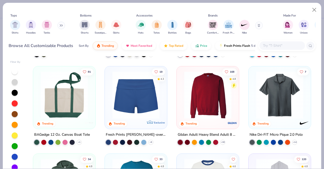
click at [193, 71] on img at bounding box center [208, 94] width 52 height 47
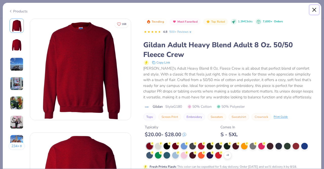
click at [317, 8] on button "Close" at bounding box center [315, 10] width 10 height 10
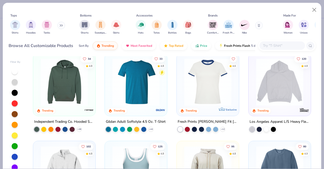
scroll to position [617, 0]
click at [30, 26] on img "filter for Hoodies" at bounding box center [31, 24] width 6 height 6
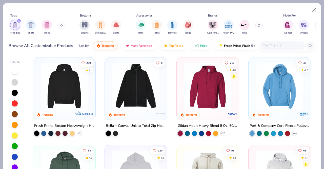
scroll to position [1, 0]
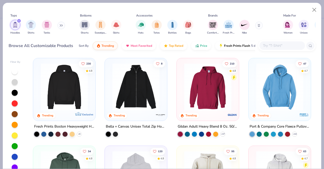
click at [80, 91] on img at bounding box center [64, 86] width 52 height 47
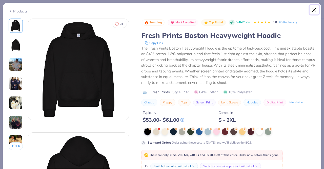
click at [313, 8] on button "Close" at bounding box center [315, 10] width 10 height 10
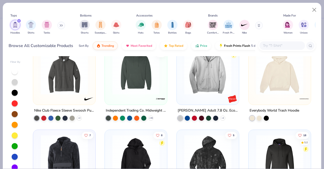
scroll to position [717, 0]
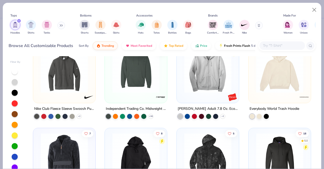
click at [274, 86] on img at bounding box center [280, 68] width 52 height 47
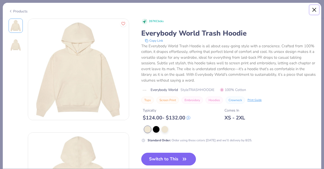
click at [314, 9] on button "Close" at bounding box center [315, 10] width 10 height 10
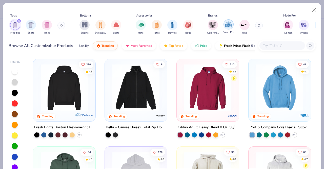
click at [229, 21] on img "filter for Fresh Prints" at bounding box center [229, 25] width 8 height 8
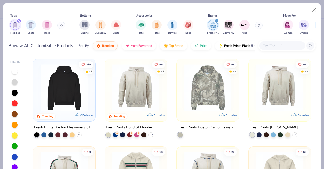
click at [168, 80] on div "230 4.8 Trending Exclusive Fresh Prints Boston Heavyweight Hoodie + 9 95 4.8 Tr…" at bounding box center [172, 146] width 278 height 174
click at [279, 84] on img at bounding box center [280, 87] width 52 height 47
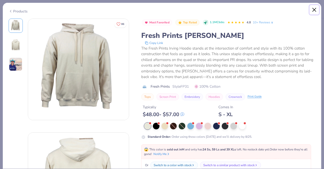
click at [312, 9] on button "Close" at bounding box center [315, 10] width 10 height 10
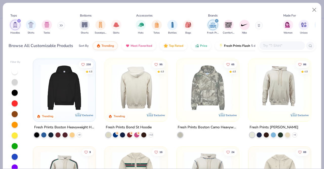
click at [137, 84] on img at bounding box center [136, 87] width 52 height 47
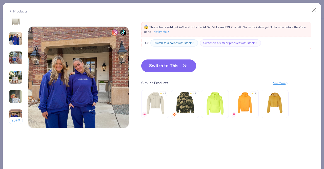
scroll to position [684, 0]
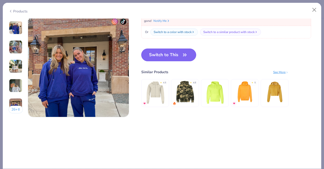
click at [185, 60] on button "Switch to This" at bounding box center [168, 54] width 55 height 13
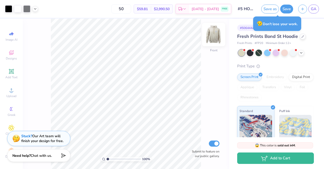
click at [213, 36] on img at bounding box center [214, 34] width 20 height 20
click at [215, 41] on img at bounding box center [214, 34] width 20 height 20
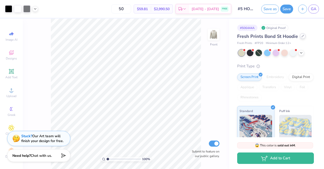
click at [305, 37] on div "Fresh Prints Bond St Hoodie" at bounding box center [275, 36] width 77 height 7
click at [304, 34] on div "Fresh Prints Bond St Hoodie" at bounding box center [275, 36] width 77 height 7
click at [289, 80] on div "Digital Print" at bounding box center [301, 76] width 25 height 8
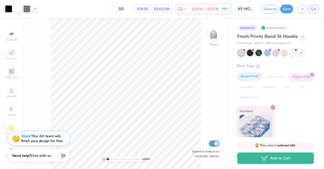
click at [256, 77] on div "Screen Print" at bounding box center [249, 76] width 25 height 8
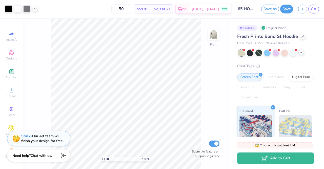
click at [300, 53] on icon at bounding box center [302, 52] width 4 height 4
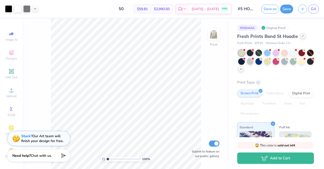
click at [301, 37] on div at bounding box center [303, 36] width 6 height 6
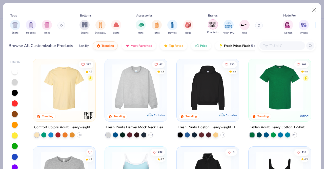
click at [214, 22] on img "filter for Comfort Colors" at bounding box center [213, 25] width 8 height 8
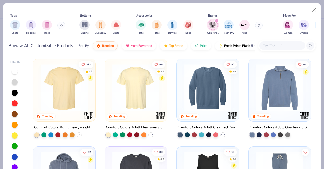
click at [204, 83] on img at bounding box center [208, 87] width 52 height 47
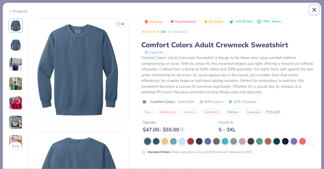
click at [314, 7] on button "Close" at bounding box center [315, 10] width 10 height 10
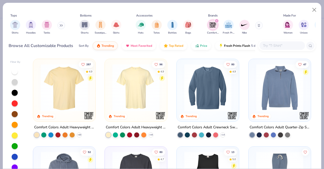
click at [285, 81] on img at bounding box center [280, 87] width 52 height 47
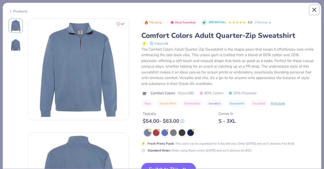
click at [318, 6] on button "Close" at bounding box center [315, 10] width 10 height 10
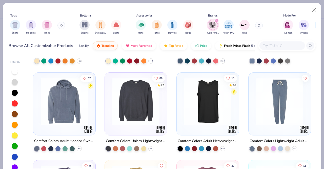
scroll to position [74, 0]
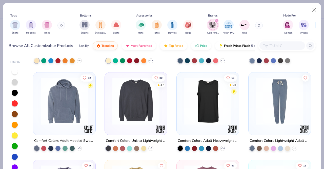
click at [137, 108] on img at bounding box center [136, 100] width 52 height 47
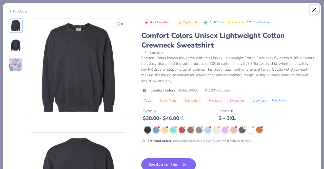
click at [313, 6] on button "Close" at bounding box center [315, 10] width 10 height 10
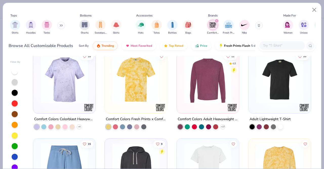
scroll to position [270, 0]
click at [265, 80] on img at bounding box center [280, 79] width 52 height 47
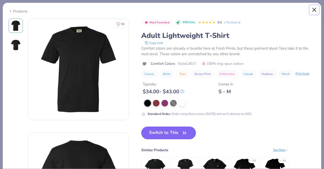
click at [317, 9] on button "Close" at bounding box center [315, 10] width 10 height 10
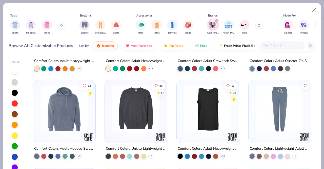
scroll to position [66, 0]
click at [142, 113] on img at bounding box center [136, 108] width 52 height 47
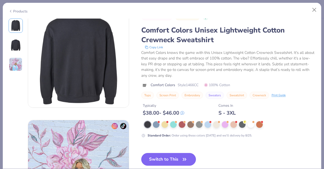
scroll to position [146, 0]
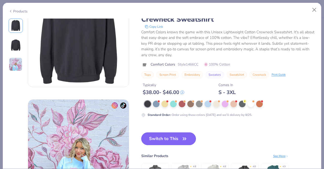
click at [168, 139] on button "Switch to This" at bounding box center [168, 138] width 55 height 13
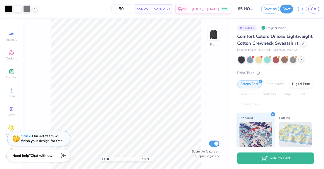
click at [202, 104] on div "100 % Front Submit to feature on our public gallery." at bounding box center [126, 93] width 207 height 150
click at [209, 104] on div "100 % Front Submit to feature on our public gallery." at bounding box center [126, 93] width 207 height 150
type input "4.46"
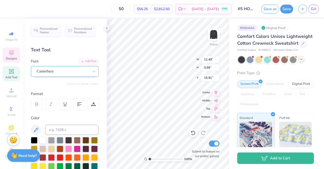
click at [60, 70] on div "Canterbury" at bounding box center [62, 71] width 53 height 8
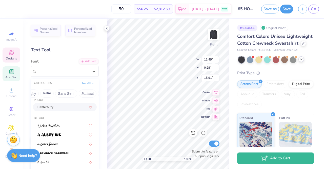
scroll to position [0, 94]
click at [52, 91] on button "Retro" at bounding box center [50, 93] width 13 height 8
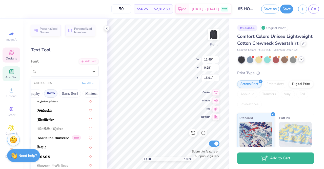
scroll to position [31, 0]
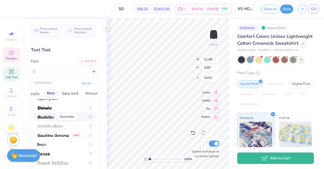
click at [49, 116] on img at bounding box center [46, 117] width 16 height 4
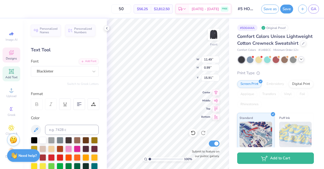
type input "11.33"
type input "1.21"
type input "15.80"
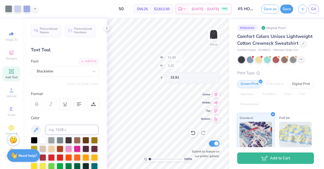
type input "15.91"
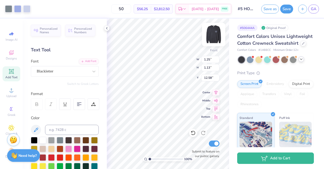
type input "12.57"
type input "14.25"
type textarea "Delta Delta Delta Theta Chi"
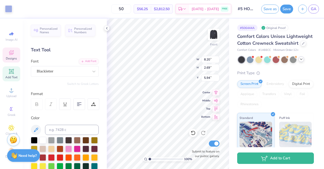
type input "5.94"
type input "0.90"
type input "0.91"
type input "14.24"
type input "13.00"
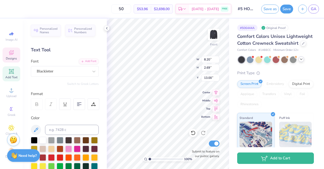
scroll to position [4, 1]
type textarea "Delta Delta Delta Theta Chi"
type input "6.80"
type input "2.23"
type input "13.46"
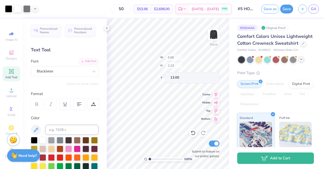
type input "13.00"
click at [210, 41] on img at bounding box center [214, 34] width 20 height 20
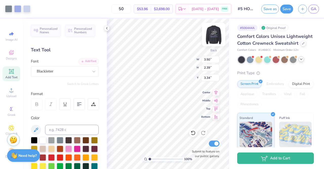
type input "3.34"
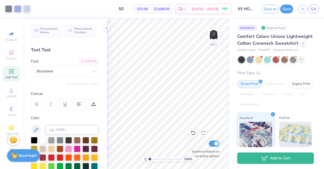
click at [303, 61] on icon at bounding box center [302, 59] width 4 height 4
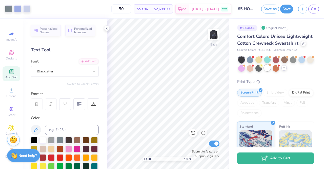
click at [271, 71] on div at bounding box center [267, 67] width 7 height 7
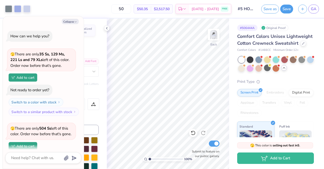
scroll to position [38, 0]
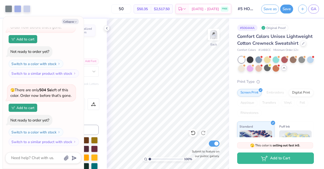
click at [311, 85] on div "# 506444A Original Proof Comfort Colors Unisex Lightweight Cotton Crewneck Swea…" at bounding box center [276, 126] width 95 height 217
click at [295, 83] on div "Comfort Colors Unisex Lightweight Cotton Crewneck Sweatshirt Comfort Colors # 1…" at bounding box center [275, 134] width 77 height 203
click at [307, 62] on div at bounding box center [310, 59] width 7 height 7
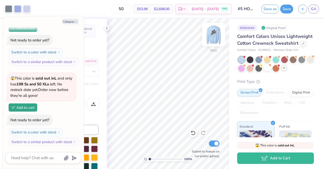
click at [214, 33] on img at bounding box center [214, 34] width 20 height 20
click at [297, 71] on div at bounding box center [276, 63] width 76 height 15
click at [251, 62] on div at bounding box center [250, 59] width 7 height 7
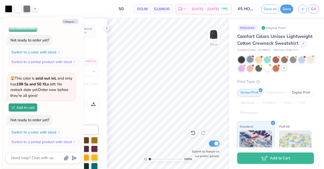
click at [250, 62] on div at bounding box center [250, 59] width 7 height 7
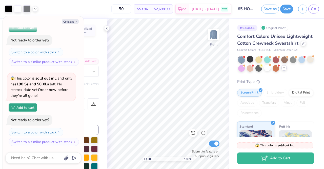
scroll to position [198, 0]
click at [267, 62] on div at bounding box center [267, 59] width 7 height 7
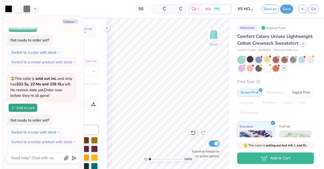
scroll to position [272, 0]
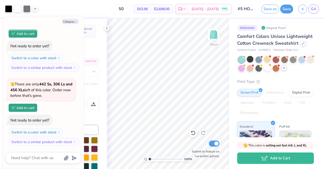
click at [307, 65] on div at bounding box center [276, 63] width 76 height 15
click at [303, 62] on div at bounding box center [302, 59] width 7 height 7
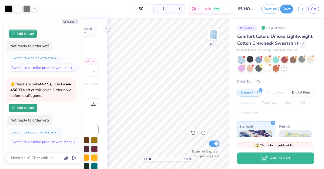
scroll to position [351, 0]
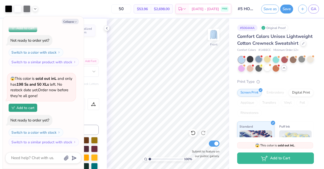
click at [259, 62] on div at bounding box center [259, 59] width 7 height 7
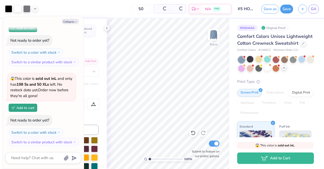
scroll to position [431, 0]
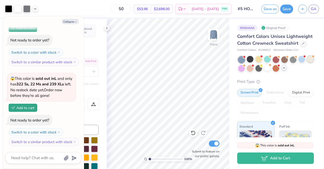
click at [307, 62] on div at bounding box center [310, 59] width 7 height 7
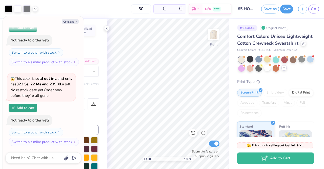
scroll to position [505, 0]
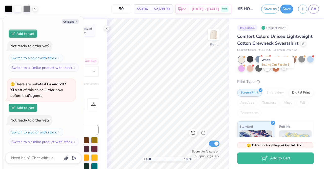
click at [271, 71] on div at bounding box center [267, 67] width 7 height 7
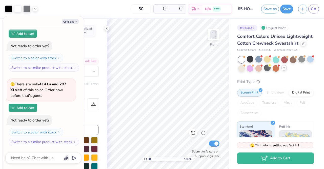
scroll to position [573, 0]
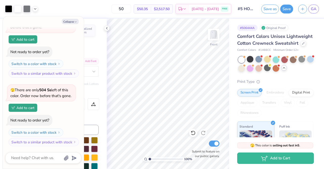
click at [281, 84] on div "Print Type" at bounding box center [275, 82] width 77 height 6
click at [54, 131] on button "Switch to a color with stock" at bounding box center [36, 132] width 55 height 8
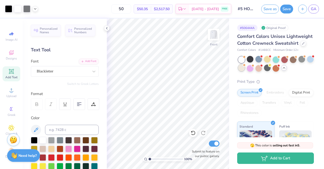
click at [245, 71] on div at bounding box center [241, 67] width 7 height 7
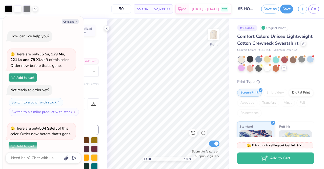
scroll to position [647, 0]
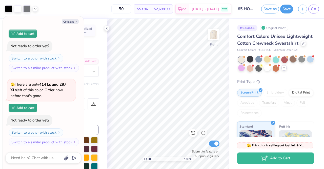
click at [294, 62] on div at bounding box center [293, 59] width 7 height 7
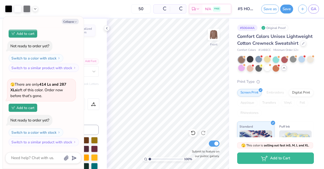
scroll to position [721, 0]
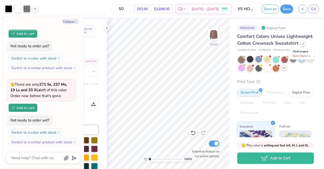
click at [300, 62] on div at bounding box center [302, 59] width 7 height 7
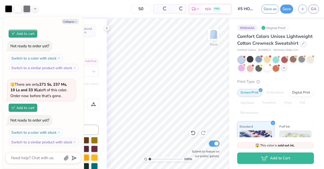
scroll to position [801, 0]
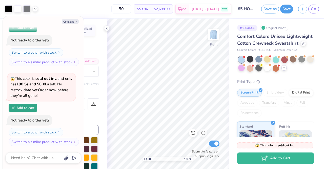
click at [262, 71] on div at bounding box center [259, 67] width 7 height 7
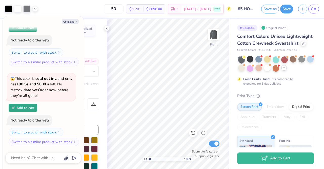
click at [307, 71] on div at bounding box center [276, 63] width 76 height 15
click at [216, 31] on img at bounding box center [214, 34] width 20 height 20
click at [288, 10] on button "Save" at bounding box center [287, 8] width 13 height 9
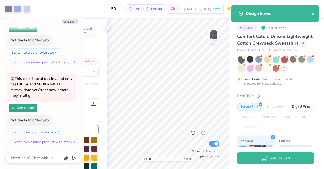
click at [314, 15] on icon "close" at bounding box center [314, 14] width 4 height 4
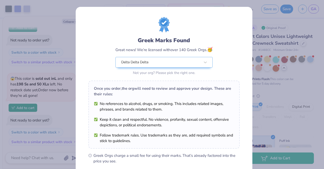
type textarea "x"
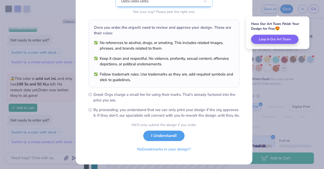
scroll to position [68, 0]
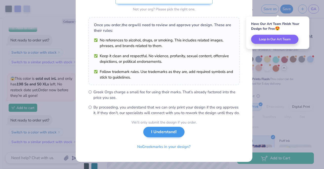
click at [173, 134] on button "I Understand!" at bounding box center [163, 131] width 41 height 10
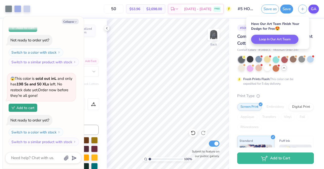
click at [315, 10] on span "GA" at bounding box center [314, 9] width 6 height 6
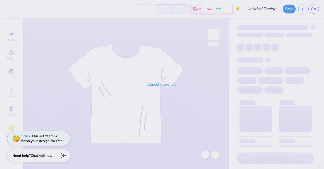
type input "HOCO 2025"
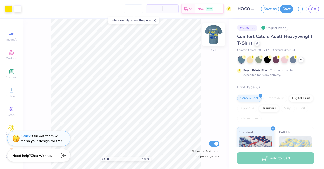
click at [214, 35] on img at bounding box center [214, 34] width 20 height 20
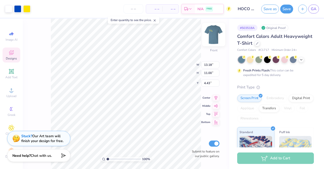
type input "11.68"
type input "5.54"
type input "16.10"
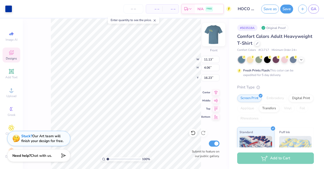
type input "11.13"
type input "4.06"
type input "16.23"
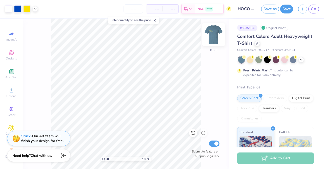
click at [213, 37] on img at bounding box center [214, 34] width 20 height 20
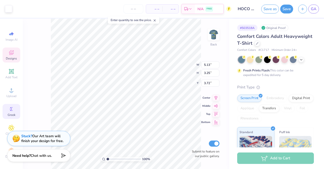
click at [12, 108] on icon at bounding box center [11, 109] width 6 height 6
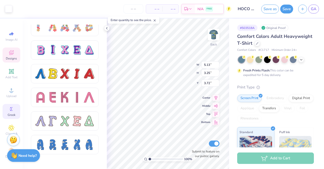
scroll to position [408, 0]
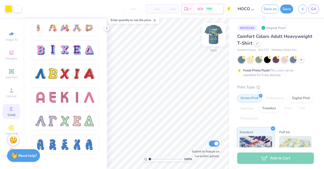
click at [214, 35] on img at bounding box center [214, 34] width 20 height 20
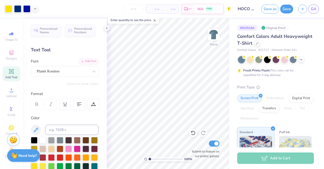
click at [156, 20] on line at bounding box center [155, 21] width 2 height 2
click at [135, 9] on input "number" at bounding box center [134, 8] width 20 height 9
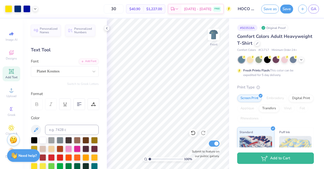
type input "30"
type input "6.07"
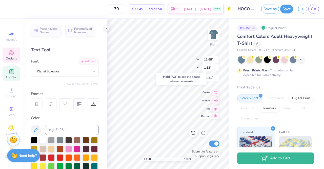
type input "13.21"
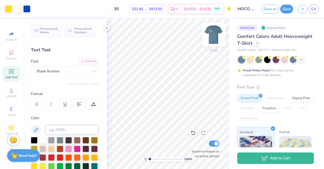
click at [214, 36] on img at bounding box center [214, 34] width 20 height 20
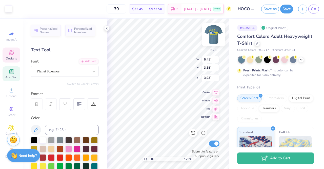
type input "1.63"
type input "5.93"
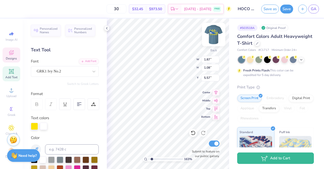
type input "5.74"
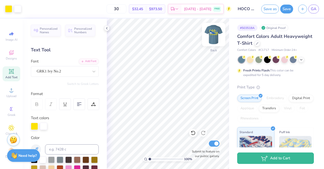
type input "1"
click at [212, 30] on img at bounding box center [214, 34] width 20 height 20
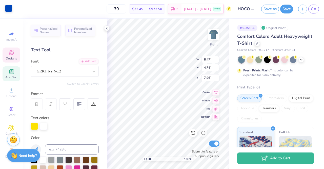
click at [10, 5] on div at bounding box center [8, 8] width 7 height 7
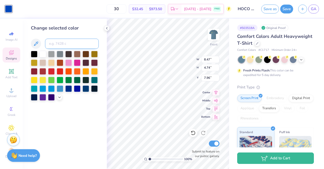
click at [53, 46] on input at bounding box center [72, 44] width 54 height 10
type input "7216 c"
click at [82, 102] on div "Change selected color 7216 c" at bounding box center [65, 93] width 84 height 150
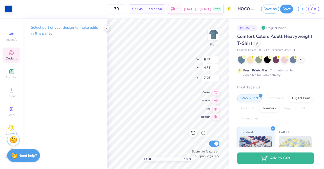
click at [15, 11] on div "30 $32.45 Per Item $973.50 Total Est. Delivery Aug 22 - 25 FREE" at bounding box center [123, 9] width 217 height 18
click at [11, 9] on div at bounding box center [8, 8] width 7 height 7
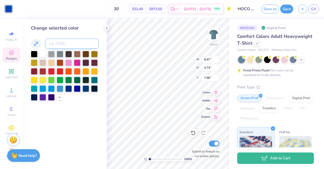
click at [61, 44] on input at bounding box center [72, 44] width 54 height 10
type input "7216 c\"
click at [68, 124] on div "Change selected color 7216 c\" at bounding box center [65, 93] width 84 height 150
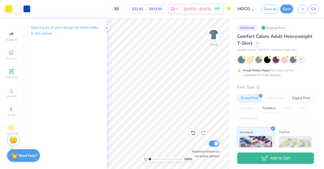
click at [303, 60] on icon at bounding box center [302, 59] width 4 height 4
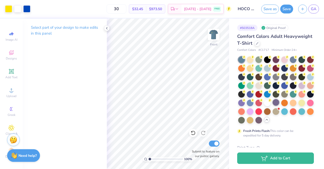
click at [273, 105] on div at bounding box center [276, 102] width 7 height 7
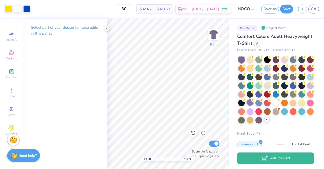
click at [254, 104] on div at bounding box center [250, 102] width 7 height 7
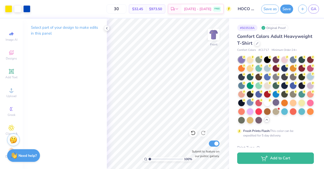
click at [307, 80] on div at bounding box center [310, 76] width 7 height 7
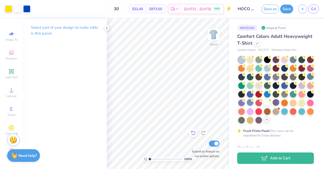
click at [193, 133] on icon at bounding box center [193, 132] width 5 height 5
click at [205, 132] on icon at bounding box center [203, 132] width 5 height 5
click at [272, 64] on icon at bounding box center [270, 65] width 4 height 4
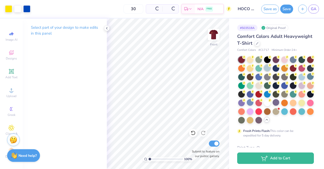
click at [271, 68] on div at bounding box center [267, 67] width 7 height 7
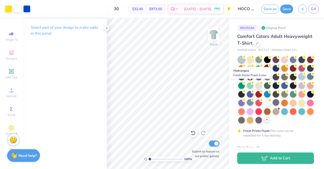
click at [299, 80] on div at bounding box center [302, 76] width 7 height 7
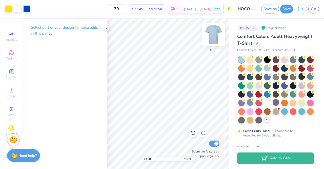
click at [215, 32] on img at bounding box center [214, 34] width 20 height 20
click at [215, 32] on img at bounding box center [214, 34] width 10 height 10
click at [264, 97] on div at bounding box center [276, 89] width 76 height 67
click at [263, 85] on div at bounding box center [276, 89] width 76 height 67
click at [307, 80] on div at bounding box center [310, 76] width 7 height 7
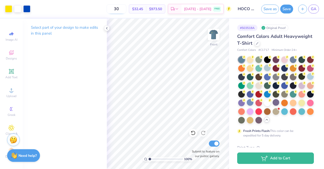
click at [126, 8] on input "30" at bounding box center [117, 8] width 20 height 9
type input "3"
type input "4"
type input "5"
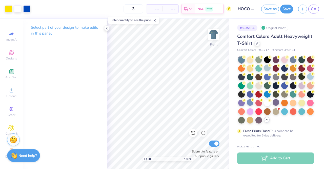
type input "30"
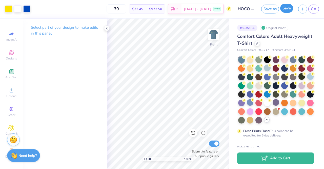
click at [289, 11] on button "Save" at bounding box center [287, 8] width 13 height 9
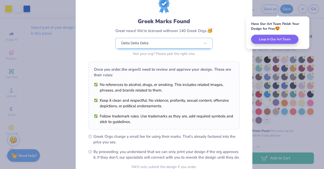
scroll to position [68, 0]
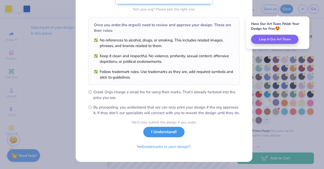
click at [164, 135] on button "I Understand!" at bounding box center [163, 131] width 41 height 10
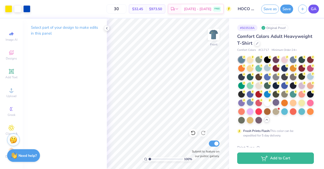
click at [317, 6] on link "GA" at bounding box center [314, 9] width 11 height 9
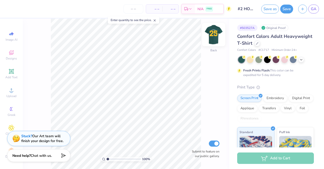
click at [214, 32] on img at bounding box center [214, 34] width 20 height 20
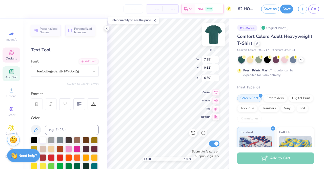
scroll to position [4, 1]
type textarea "P"
type textarea "Theta Chi"
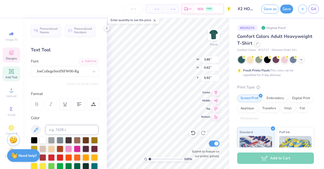
click at [187, 55] on div "100 % Front W 3.85 3.85 " H 0.62 0.62 " Y 5.92 5.92 " Center Middle Top Bottom …" at bounding box center [168, 93] width 122 height 150
type input "8.81"
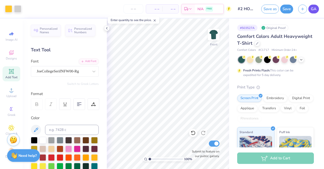
click at [313, 10] on span "GA" at bounding box center [314, 9] width 6 height 6
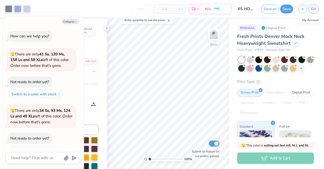
click at [117, 9] on div "– – Per Item – – Total Est. Delivery N/A FREE" at bounding box center [132, 9] width 199 height 18
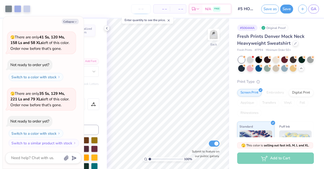
click at [148, 9] on input "number" at bounding box center [141, 8] width 20 height 9
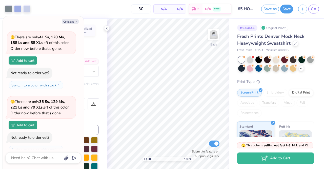
type input "50"
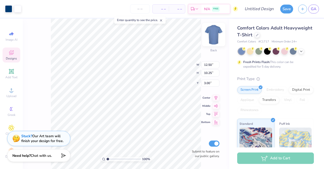
click at [215, 33] on img at bounding box center [214, 34] width 20 height 20
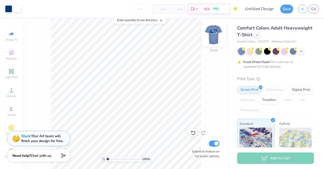
click at [215, 39] on img at bounding box center [214, 34] width 20 height 20
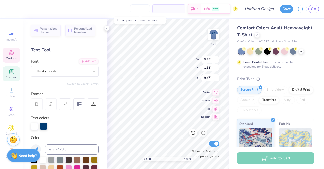
scroll to position [4, 2]
type input "15.39"
type input "3.48"
type textarea "Delta Delta Delta"
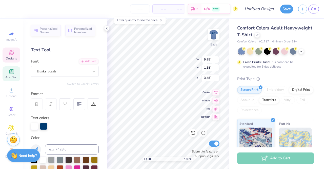
scroll to position [4, 2]
click at [176, 68] on div "100 % Back W 9.85 9.85 " H 1.38 1.38 " Y 3.48 3.48 " Center Middle Top Bottom S…" at bounding box center [168, 93] width 122 height 150
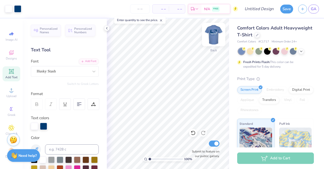
click at [212, 38] on img at bounding box center [214, 34] width 20 height 20
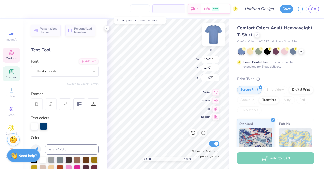
scroll to position [5, 1]
type textarea "Delta Delta Delta x Theta Chi"
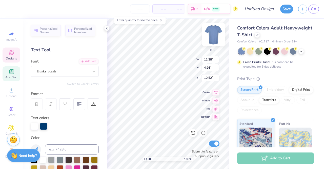
type input "8.17"
type input "3.30"
type input "12.18"
type input "16.39"
type input "11.76"
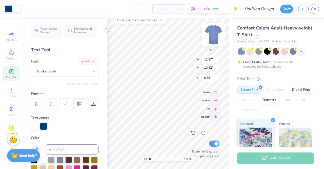
type input "5.39"
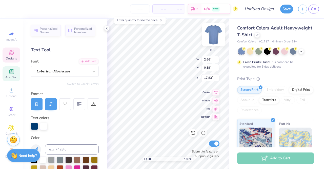
type input "17.83"
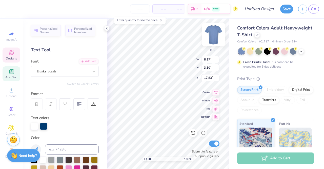
type input "8.17"
type input "3.30"
type input "12.53"
type input "11.57"
type input "10.42"
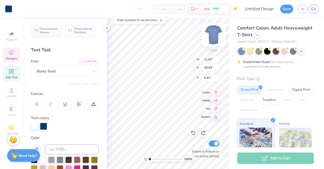
type input "5.39"
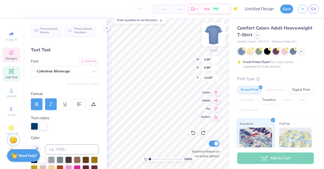
type input "19.78"
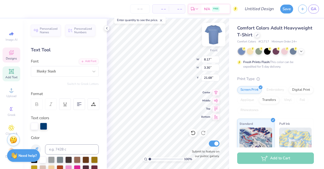
type input "11.76"
type textarea "Delta Delta Delta"
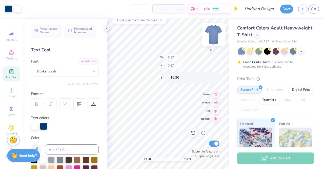
type input "16.26"
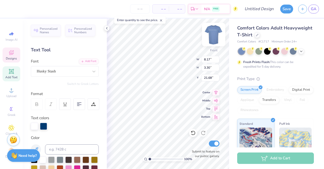
scroll to position [4, 1]
type textarea "x Theta Chi"
type input "17.54"
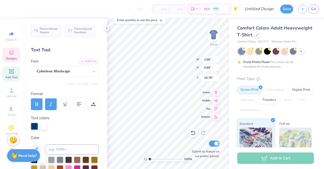
type textarea "HOCO 25"
type input "13.75"
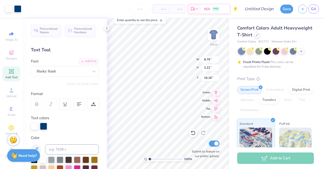
type input "16.12"
click at [141, 12] on input "number" at bounding box center [140, 8] width 20 height 9
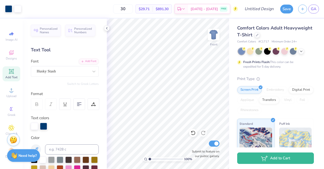
type input "30"
click at [214, 32] on img at bounding box center [214, 34] width 20 height 20
click at [9, 110] on circle at bounding box center [10, 108] width 3 height 3
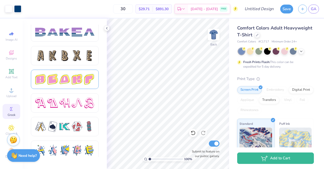
scroll to position [809, 0]
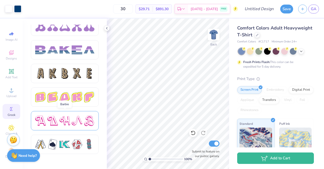
click at [59, 118] on div at bounding box center [64, 120] width 59 height 11
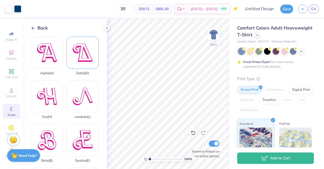
click at [80, 51] on div "Delta ( D )" at bounding box center [83, 55] width 32 height 39
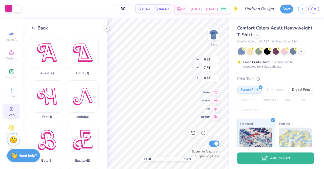
click at [9, 6] on div at bounding box center [8, 8] width 7 height 7
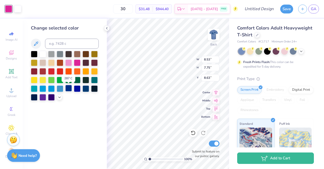
click at [71, 88] on div at bounding box center [68, 88] width 7 height 7
type input "2.09"
type input "1.90"
type input "14.48"
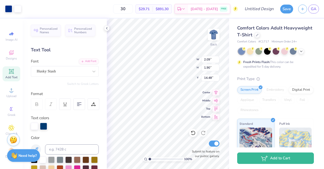
type input "3.77"
type input "1.63"
type input "1.48"
type input "4.19"
click at [10, 113] on span "Greek" at bounding box center [12, 115] width 8 height 4
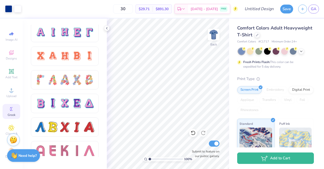
scroll to position [331, 0]
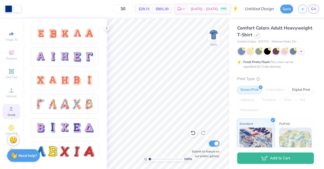
click at [72, 54] on div at bounding box center [77, 56] width 11 height 11
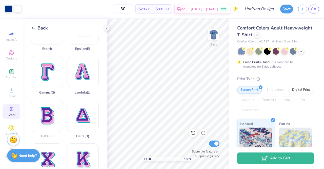
scroll to position [68, 0]
click at [78, 104] on div "Delta ( D )" at bounding box center [83, 118] width 32 height 39
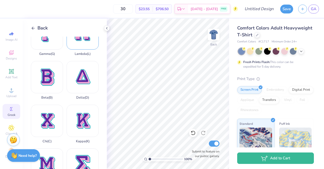
scroll to position [113, 0]
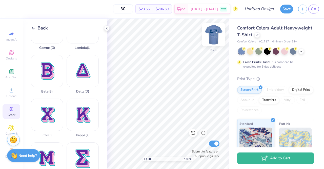
click at [217, 29] on img at bounding box center [214, 34] width 20 height 20
click at [215, 35] on img at bounding box center [214, 34] width 20 height 20
click at [33, 27] on icon at bounding box center [33, 28] width 5 height 5
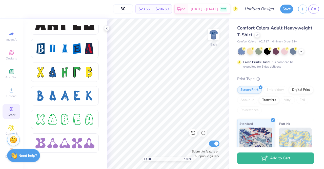
scroll to position [702, 0]
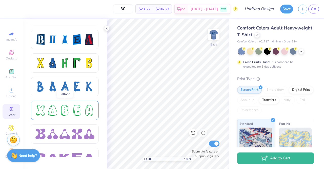
click at [55, 102] on div at bounding box center [65, 109] width 68 height 19
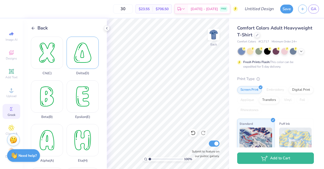
click at [78, 52] on div "Delta ( D )" at bounding box center [83, 55] width 32 height 39
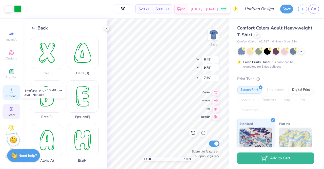
scroll to position [6, 0]
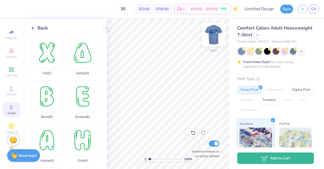
click at [215, 34] on img at bounding box center [214, 34] width 20 height 20
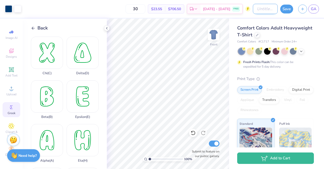
click at [265, 12] on input "Design Title" at bounding box center [265, 9] width 25 height 10
type input "#6 HOCO"
click at [283, 10] on button "Save" at bounding box center [287, 8] width 13 height 9
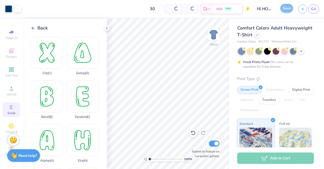
scroll to position [0, 0]
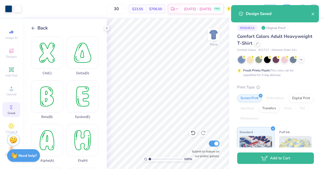
click at [316, 17] on div "Design Saved" at bounding box center [275, 13] width 88 height 17
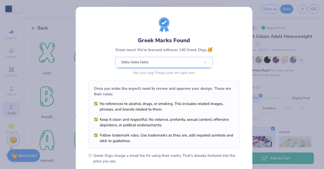
scroll to position [68, 0]
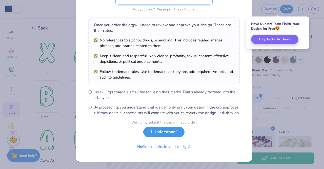
click at [155, 129] on button "I Understand!" at bounding box center [163, 131] width 41 height 10
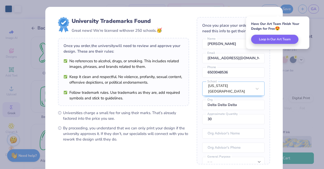
click at [311, 24] on div "Have Our Art Team Finish Your Design for Free 😍 Loop In Our Art Team" at bounding box center [278, 32] width 66 height 35
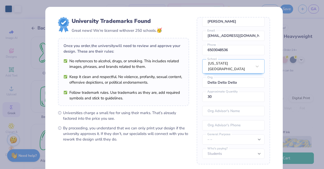
scroll to position [51, 0]
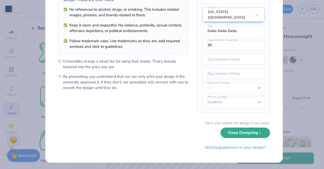
click at [232, 134] on button "Keep Designing" at bounding box center [246, 132] width 50 height 10
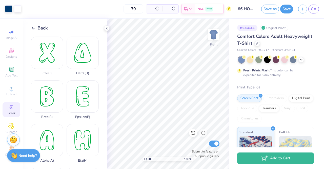
scroll to position [0, 0]
click at [316, 13] on link "GA" at bounding box center [314, 9] width 11 height 9
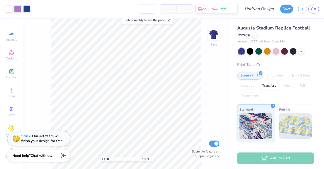
click at [149, 9] on input "number" at bounding box center [148, 8] width 20 height 9
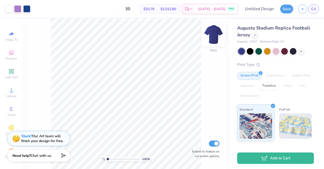
type input "30"
click at [209, 38] on img at bounding box center [214, 34] width 20 height 20
click at [213, 36] on img at bounding box center [214, 34] width 20 height 20
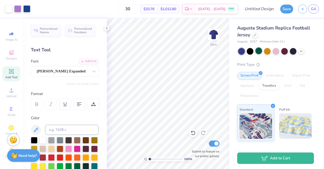
click at [259, 51] on div at bounding box center [259, 50] width 7 height 7
click at [300, 49] on icon at bounding box center [302, 51] width 4 height 4
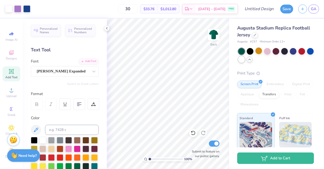
click at [245, 61] on div at bounding box center [241, 59] width 7 height 7
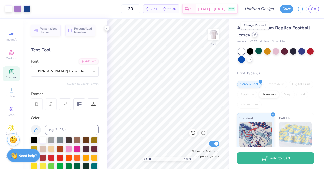
click at [255, 35] on icon at bounding box center [255, 34] width 3 height 3
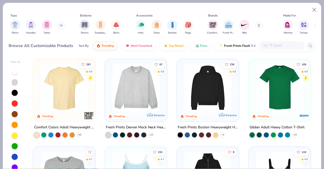
click at [135, 87] on img at bounding box center [136, 87] width 52 height 47
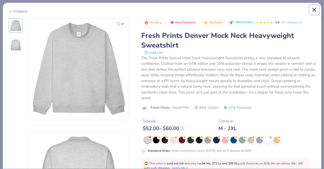
click at [316, 9] on button "Close" at bounding box center [315, 10] width 10 height 10
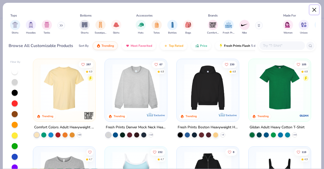
click at [316, 9] on button "Close" at bounding box center [315, 10] width 10 height 10
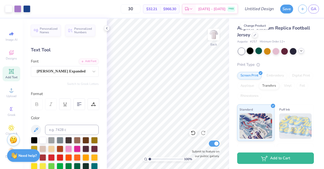
click at [251, 52] on div at bounding box center [250, 50] width 7 height 7
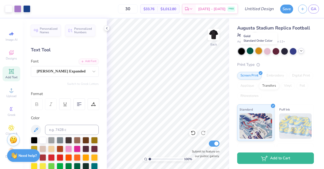
click at [258, 51] on div at bounding box center [259, 50] width 7 height 7
click at [302, 51] on icon at bounding box center [302, 51] width 4 height 4
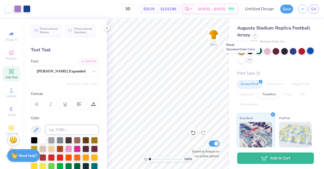
click at [307, 54] on div at bounding box center [310, 50] width 7 height 7
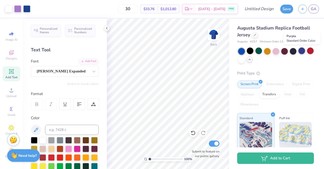
click at [302, 50] on div at bounding box center [302, 50] width 7 height 7
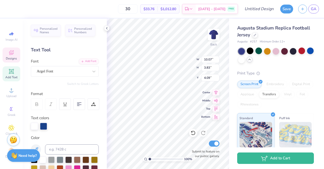
type input "4.09"
type textarea "Delta Theta Chi"
type input "10.08"
type input "2.20"
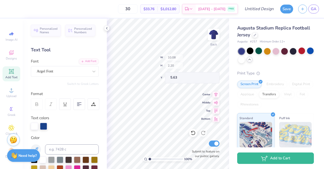
type input "5.63"
type input "4.76"
type textarea "Delta x Theta Chi"
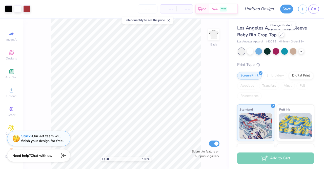
click at [282, 35] on icon at bounding box center [282, 34] width 3 height 3
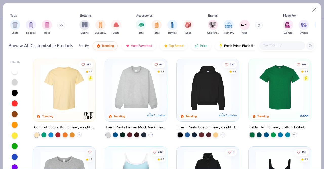
scroll to position [91, 0]
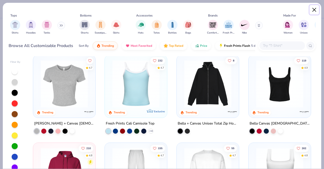
click at [315, 11] on button "Close" at bounding box center [315, 10] width 10 height 10
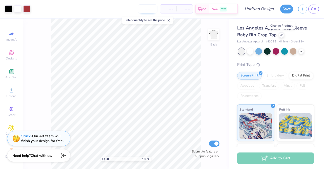
click at [148, 10] on input "number" at bounding box center [148, 8] width 20 height 9
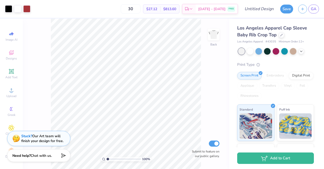
type input "30"
click at [282, 37] on div at bounding box center [282, 35] width 6 height 6
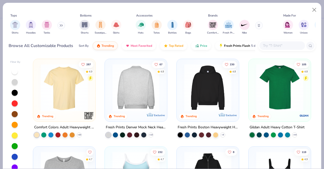
click at [136, 80] on img at bounding box center [136, 87] width 52 height 47
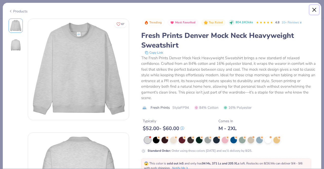
click at [315, 13] on button "Close" at bounding box center [315, 10] width 10 height 10
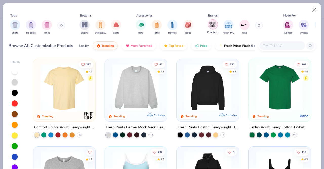
click at [213, 23] on img "filter for Comfort Colors" at bounding box center [213, 25] width 8 height 8
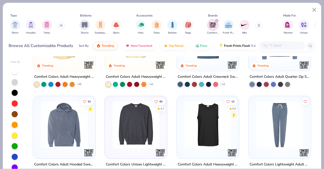
scroll to position [50, 0]
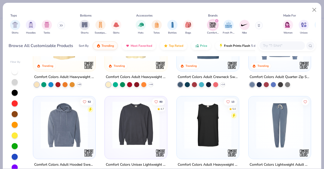
click at [134, 129] on img at bounding box center [136, 124] width 52 height 47
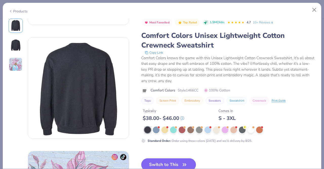
scroll to position [100, 0]
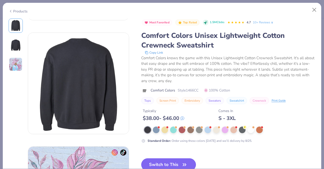
click at [174, 159] on button "Switch to This" at bounding box center [168, 164] width 55 height 13
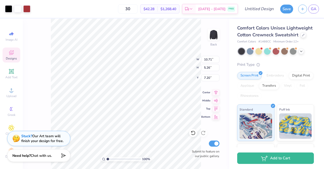
type input "10.71"
type input "5.26"
type input "7.20"
type input "14.54"
type input "7.14"
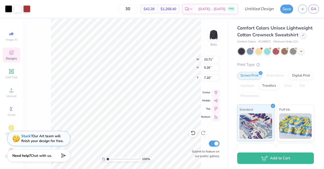
type input "5.31"
click at [187, 58] on div "100 % Back W 14.54 14.54 " H 7.14 7.14 " Y 5.31 5.31 " Center Middle Top Bottom…" at bounding box center [126, 93] width 207 height 150
type input "4.86"
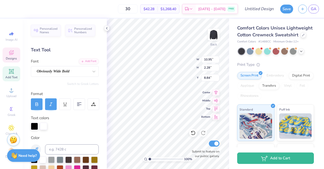
scroll to position [4, 1]
type textarea "A"
type textarea "Delta Delta Delta x The"
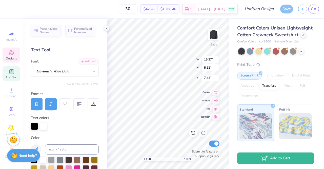
type textarea "Delta Delta Delta x ccccTheta Chi"
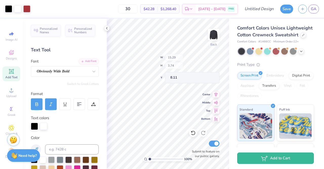
type input "15.29"
type input "3.74"
type input "8.11"
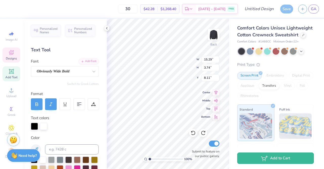
scroll to position [5, 1]
type textarea "Delta Delta Delta x Theta Chi"
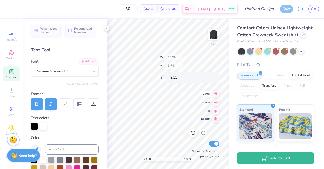
type input "8.45"
type input "2.06"
type input "10.32"
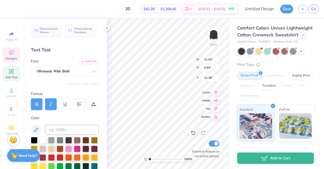
type input "11.03"
type input "0.64"
type input "12.91"
type textarea "HOCO 2025"
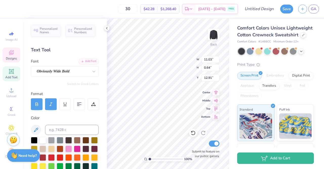
scroll to position [4, 1]
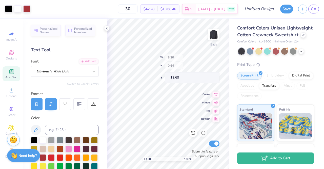
type input "12.69"
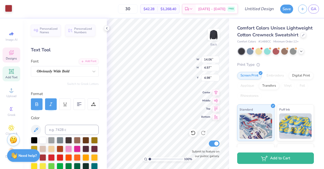
click at [7, 10] on div at bounding box center [8, 8] width 7 height 7
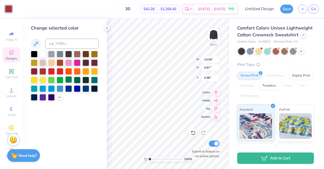
click at [61, 79] on div at bounding box center [60, 80] width 7 height 7
click at [70, 80] on div at bounding box center [68, 79] width 7 height 7
click at [78, 80] on div at bounding box center [77, 79] width 7 height 7
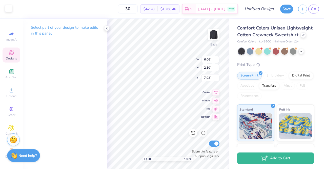
click at [8, 7] on div at bounding box center [8, 8] width 7 height 7
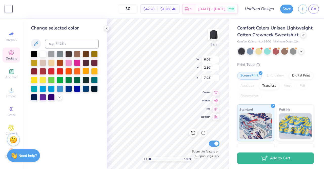
click at [85, 70] on div at bounding box center [86, 70] width 7 height 7
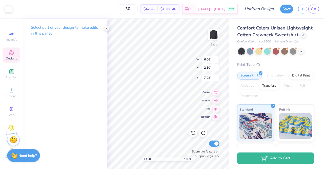
type input "14.31"
type input "5.22"
type input "4.86"
click at [21, 8] on div "30 $42.28 Per Item $1,268.40 Total Est. Delivery Aug 22 - 25 FREE" at bounding box center [127, 9] width 224 height 18
type input "1.58514005170042"
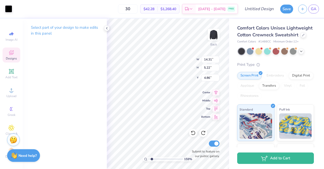
type input "1.38"
type input "0.97"
type input "6.78"
click at [8, 11] on div at bounding box center [8, 8] width 7 height 7
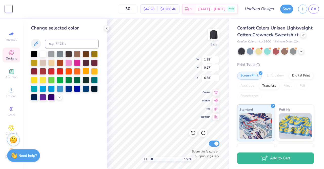
click at [84, 72] on div at bounding box center [86, 70] width 7 height 7
type input "1.58514005170042"
type input "0.90"
type input "0.63"
type input "6.22"
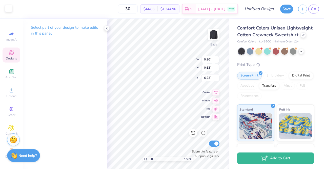
click at [9, 9] on div at bounding box center [8, 8] width 7 height 7
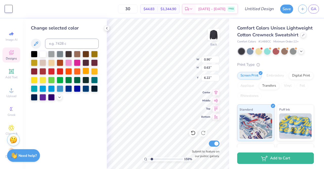
click at [85, 69] on div at bounding box center [86, 70] width 7 height 7
type input "1.58514005170042"
type input "0.74"
type input "0.51"
type input "5.92"
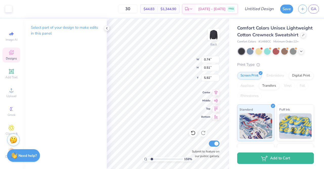
click at [4, 8] on div "Art colors" at bounding box center [6, 9] width 12 height 18
click at [7, 10] on div at bounding box center [8, 8] width 7 height 7
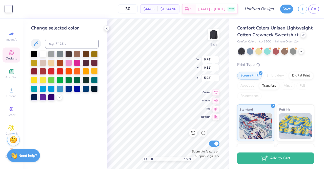
click at [95, 71] on div at bounding box center [94, 70] width 7 height 7
type input "1.58514005170042"
type input "0.90"
type input "0.63"
type input "6.22"
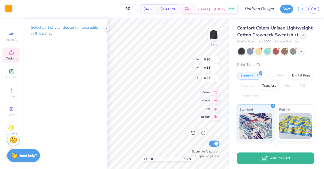
click at [8, 9] on div at bounding box center [8, 8] width 7 height 7
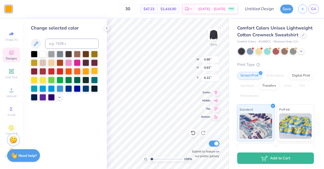
click at [93, 70] on div at bounding box center [94, 70] width 7 height 7
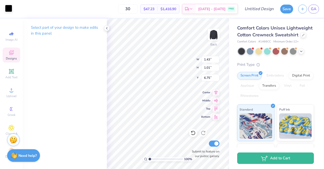
click at [10, 6] on div at bounding box center [8, 8] width 7 height 7
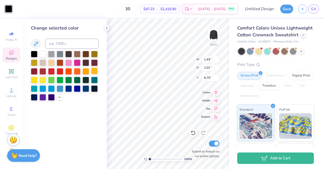
click at [94, 70] on div at bounding box center [94, 70] width 7 height 7
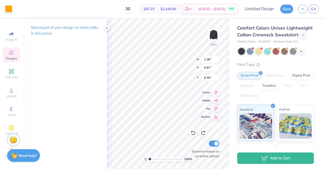
click at [65, 71] on div "Select part of your design to make edits in this panel" at bounding box center [65, 93] width 84 height 150
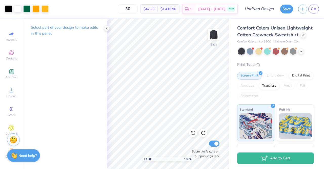
click at [34, 4] on div "Art colors" at bounding box center [24, 9] width 49 height 18
click at [36, 6] on div at bounding box center [35, 8] width 7 height 7
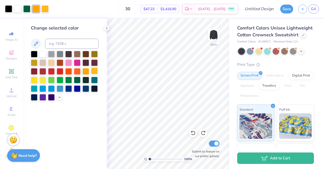
click at [95, 71] on div at bounding box center [94, 70] width 7 height 7
click at [17, 11] on div at bounding box center [17, 8] width 7 height 7
click at [70, 72] on div at bounding box center [68, 70] width 7 height 7
click at [97, 70] on div at bounding box center [94, 70] width 7 height 7
click at [43, 51] on div at bounding box center [43, 53] width 7 height 7
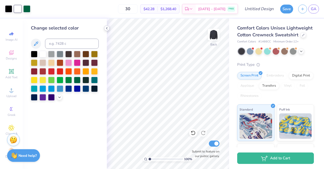
click at [108, 26] on icon at bounding box center [107, 28] width 4 height 4
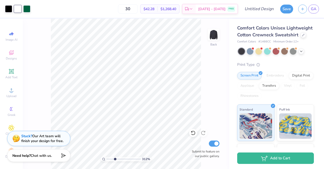
click at [115, 156] on input "range" at bounding box center [124, 158] width 34 height 5
type input "1.14"
click at [108, 158] on input "range" at bounding box center [124, 158] width 34 height 5
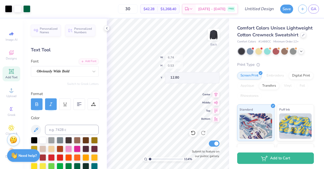
type input "6.74"
type input "0.53"
type input "12.80"
type input "12.70"
click at [8, 10] on div at bounding box center [8, 8] width 7 height 7
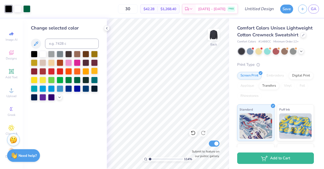
click at [94, 70] on div at bounding box center [94, 70] width 7 height 7
click at [18, 10] on div at bounding box center [17, 8] width 7 height 7
click at [32, 53] on div at bounding box center [34, 53] width 7 height 7
click at [138, 8] on input "30" at bounding box center [128, 8] width 20 height 9
type input "3"
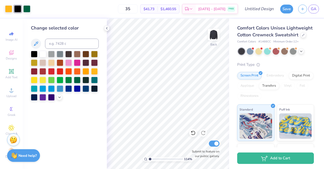
type input "35"
click at [257, 7] on input "Design Title" at bounding box center [265, 9] width 25 height 10
type input "#7 HOCO"
click at [285, 9] on button "Save" at bounding box center [287, 8] width 13 height 9
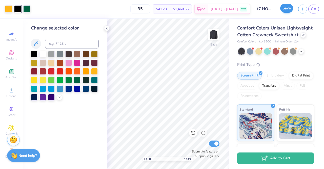
scroll to position [0, 0]
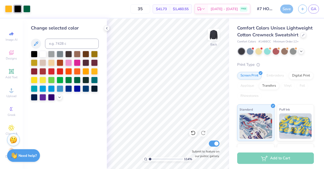
click at [309, 30] on div "Comfort Colors Unisex Lightweight Cotton Crewneck Sweatshirt" at bounding box center [275, 32] width 77 height 14
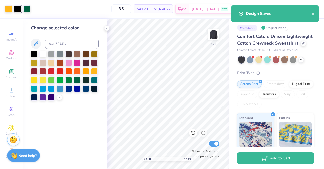
click at [286, 8] on div "Design Saved" at bounding box center [275, 15] width 90 height 23
click at [315, 13] on icon "close" at bounding box center [314, 14] width 4 height 4
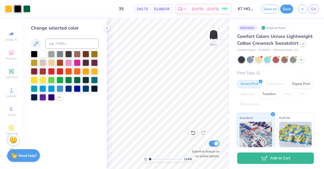
click at [314, 10] on div "Design Saved" at bounding box center [275, 15] width 90 height 23
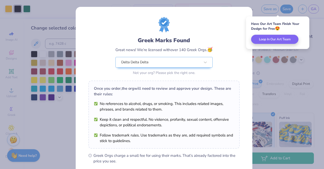
scroll to position [68, 0]
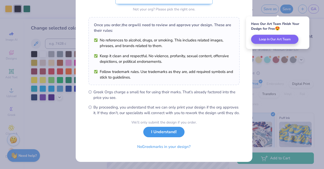
click at [162, 132] on button "I Understand!" at bounding box center [163, 131] width 41 height 10
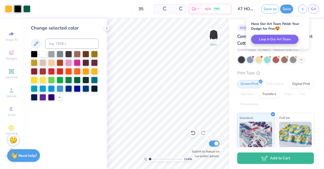
scroll to position [0, 0]
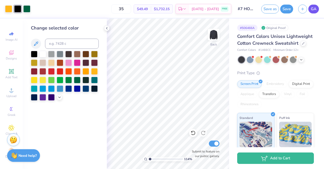
click at [313, 12] on link "GA" at bounding box center [314, 9] width 11 height 9
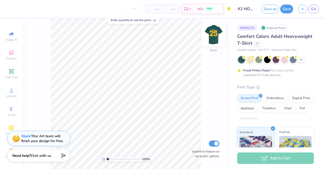
click at [211, 34] on img at bounding box center [214, 34] width 20 height 20
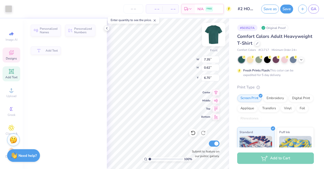
type input "7.35"
type input "0.62"
type input "6.70"
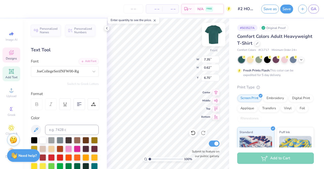
scroll to position [4, 1]
type textarea "Theta Chi"
type textarea "TRI DELTA x"
type input "5.27"
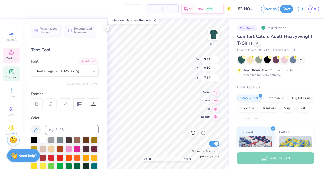
type input "7.13"
click at [179, 59] on div "100 % Front W 3.89 3.89 " H 0.60 0.60 " Y 7.13 7.13 " Center Middle Top Bottom …" at bounding box center [168, 93] width 122 height 150
type textarea "TRI DELTA x"
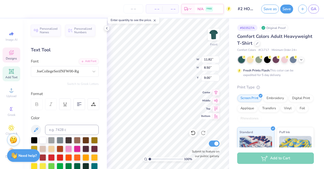
type textarea "HOCO 25"
click at [230, 29] on div "# 503527A Original Proof Comfort Colors Adult Heavyweight T-Shirt Comfort Color…" at bounding box center [276, 129] width 95 height 223
type input "14.53"
type input "12.11"
type input "7.20"
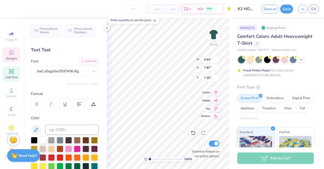
type input "9.44"
type input "7.87"
type input "8.41"
type textarea "HOCO 25"
type input "9.11"
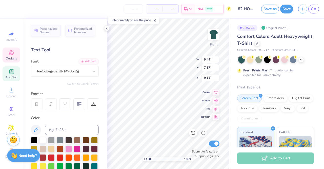
type textarea "HOCO 25"
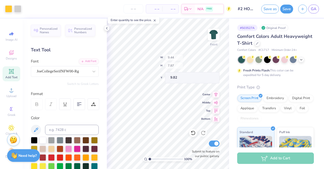
type input "9.82"
type input "5.62"
type input "3.55"
type input "4.18"
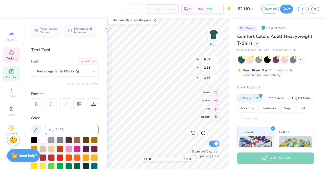
type input "4.18"
type input "18.72"
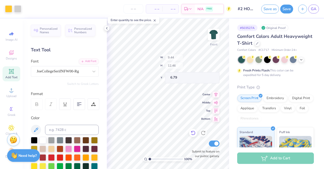
type input "6.79"
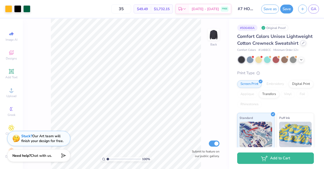
click at [302, 44] on icon at bounding box center [303, 43] width 3 height 3
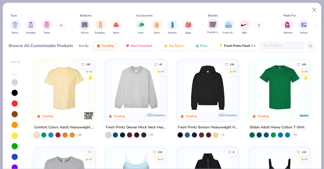
click at [212, 22] on img "filter for Comfort Colors" at bounding box center [213, 25] width 8 height 8
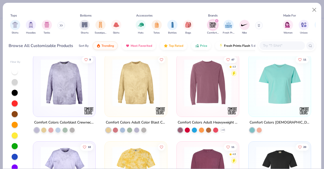
scroll to position [180, 0]
click at [284, 73] on img at bounding box center [280, 82] width 52 height 47
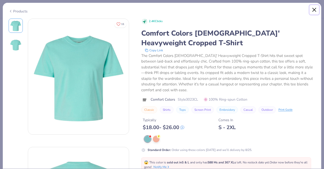
click at [318, 11] on button "Close" at bounding box center [315, 10] width 10 height 10
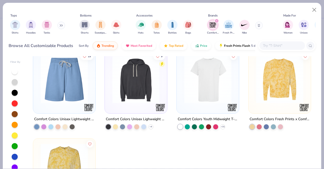
scroll to position [250, 0]
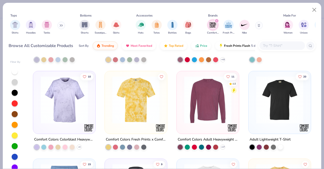
click at [290, 86] on img at bounding box center [280, 99] width 52 height 47
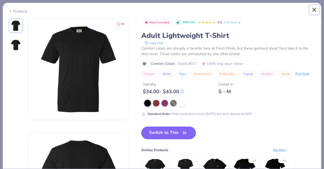
click at [315, 9] on button "Close" at bounding box center [315, 10] width 10 height 10
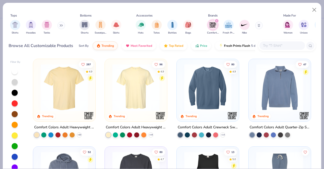
click at [135, 87] on img at bounding box center [136, 87] width 52 height 47
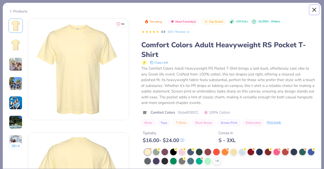
click at [315, 9] on button "Close" at bounding box center [315, 10] width 10 height 10
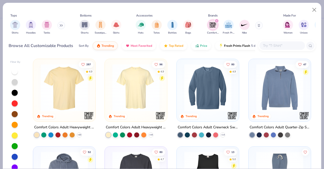
click at [65, 91] on img at bounding box center [64, 87] width 52 height 47
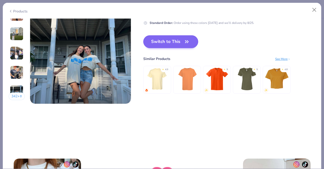
scroll to position [698, 0]
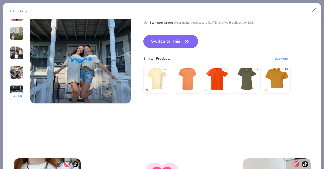
click at [166, 37] on button "Switch to This" at bounding box center [170, 41] width 55 height 13
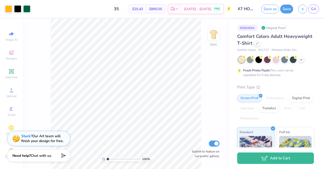
click at [305, 58] on div at bounding box center [276, 59] width 76 height 7
click at [302, 58] on icon at bounding box center [302, 59] width 4 height 4
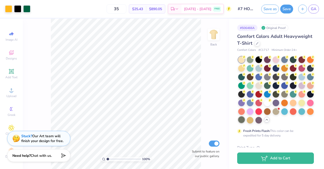
click at [245, 117] on div at bounding box center [241, 119] width 7 height 7
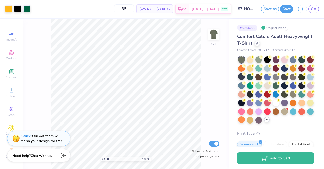
click at [245, 74] on div at bounding box center [241, 76] width 7 height 7
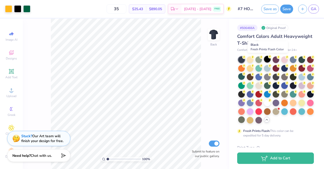
click at [269, 59] on div at bounding box center [267, 59] width 7 height 7
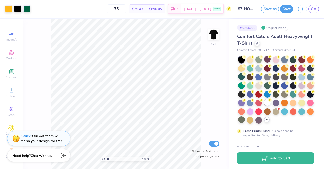
click at [264, 105] on div at bounding box center [267, 102] width 7 height 7
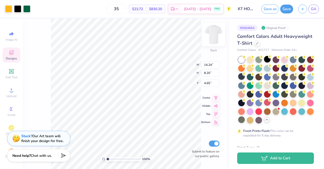
click at [213, 34] on img at bounding box center [214, 34] width 20 height 20
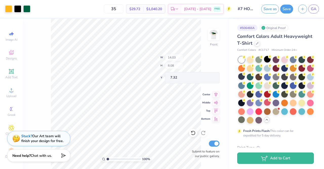
type input "14.03"
type input "8.08"
type input "7.32"
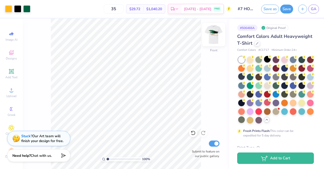
click at [213, 37] on img at bounding box center [214, 34] width 20 height 20
click at [42, 109] on div "100 % Back Submit to feature on our public gallery." at bounding box center [126, 93] width 207 height 150
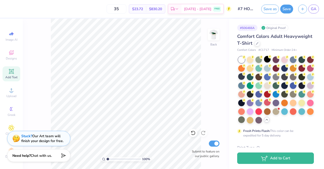
click at [8, 74] on icon at bounding box center [11, 71] width 6 height 6
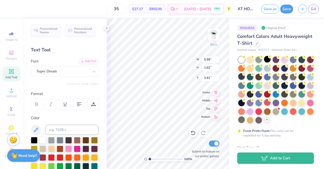
type input "3.41"
type textarea "D"
click at [13, 110] on div "Greek" at bounding box center [12, 111] width 18 height 15
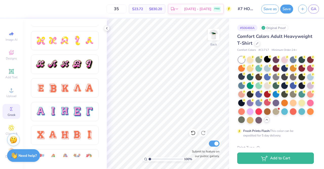
scroll to position [277, 0]
click at [216, 31] on img at bounding box center [214, 34] width 20 height 20
click at [194, 134] on icon at bounding box center [193, 132] width 5 height 5
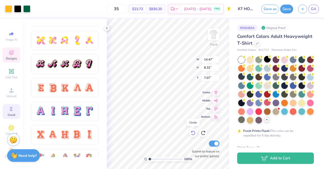
click at [194, 133] on icon at bounding box center [193, 132] width 5 height 5
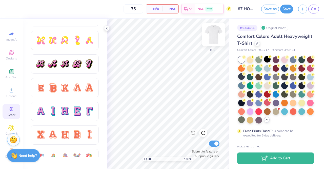
click at [217, 38] on img at bounding box center [214, 34] width 20 height 20
click at [196, 134] on div at bounding box center [193, 132] width 8 height 8
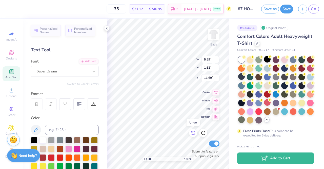
click at [196, 134] on div at bounding box center [193, 132] width 8 height 8
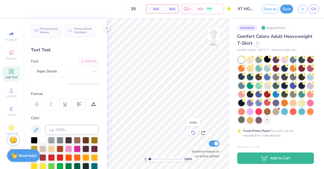
click at [196, 134] on div at bounding box center [193, 132] width 8 height 8
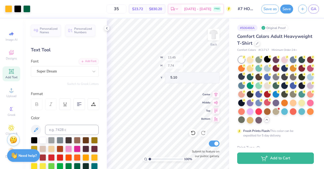
type input "13.45"
type input "7.74"
type input "5.10"
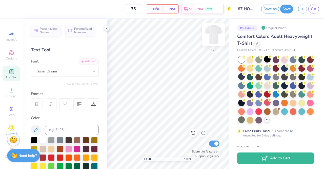
click at [214, 39] on img at bounding box center [214, 34] width 20 height 20
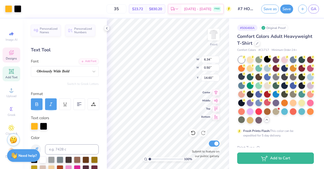
scroll to position [4, 1]
click at [214, 35] on img at bounding box center [214, 34] width 20 height 20
type input "7.82"
type input "1.91"
type input "9.85"
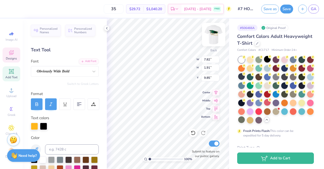
scroll to position [5, 2]
type input "5.61"
type input "2.13"
type input "6.81"
click at [172, 59] on div "100 % Back W 5.61 5.61 " H 2.13 2.13 " Y 6.81 6.81 " Center Middle Top Bottom S…" at bounding box center [168, 93] width 122 height 150
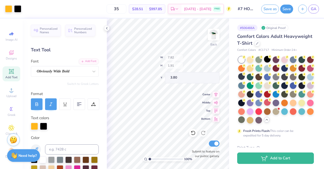
type input "3.80"
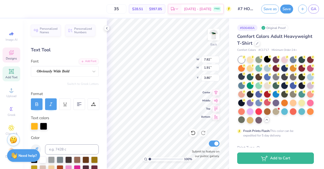
scroll to position [4, 1]
click at [8, 112] on div "Greek" at bounding box center [12, 111] width 18 height 15
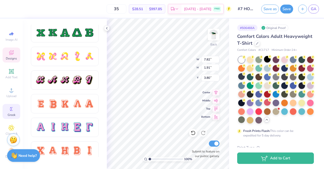
scroll to position [272, 0]
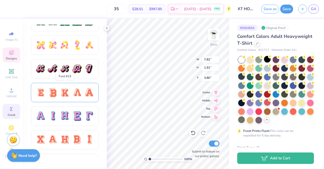
click at [59, 88] on div at bounding box center [64, 92] width 59 height 11
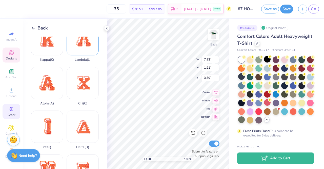
scroll to position [57, 0]
click at [80, 80] on div "Chi ( C )" at bounding box center [83, 85] width 32 height 39
type input "14.23"
type input "16.01"
type input "4.49"
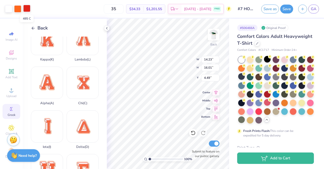
click at [27, 7] on div at bounding box center [26, 8] width 7 height 7
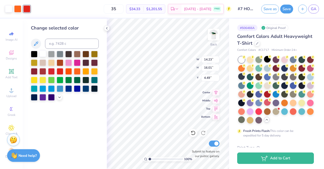
click at [42, 52] on div at bounding box center [43, 53] width 7 height 7
click at [36, 53] on div at bounding box center [34, 53] width 7 height 7
click at [16, 7] on div at bounding box center [17, 8] width 7 height 7
click at [43, 54] on div at bounding box center [43, 53] width 7 height 7
click at [29, 10] on div at bounding box center [26, 8] width 7 height 7
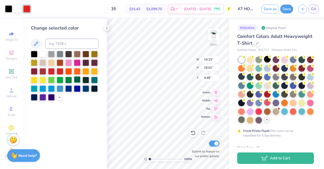
click at [77, 80] on div at bounding box center [77, 79] width 7 height 7
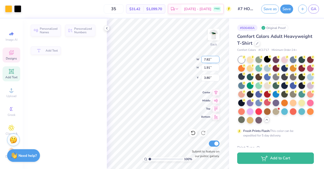
type input "7.82"
type input "1.91"
type input "3.80"
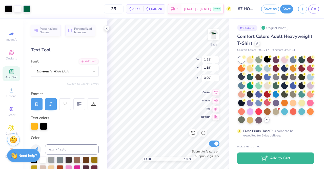
type input "3.00"
click at [10, 112] on div "Greek" at bounding box center [12, 111] width 18 height 15
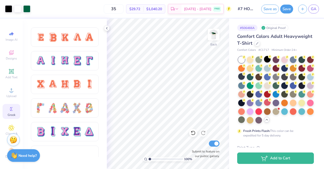
scroll to position [330, 0]
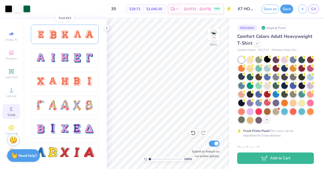
click at [54, 32] on div at bounding box center [52, 34] width 11 height 11
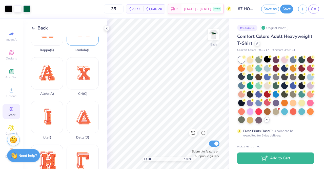
scroll to position [67, 0]
click at [78, 118] on div "Delta ( D )" at bounding box center [83, 119] width 32 height 39
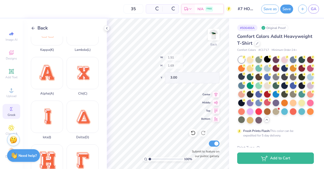
type input "1.51"
type input "1.69"
type input "3.00"
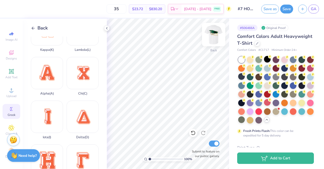
click at [216, 33] on img at bounding box center [214, 34] width 20 height 20
click at [213, 35] on img at bounding box center [214, 34] width 20 height 20
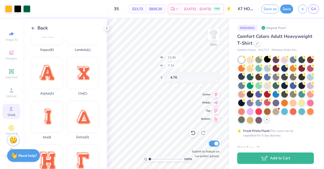
type input "4.76"
click at [284, 9] on button "Save" at bounding box center [287, 8] width 13 height 9
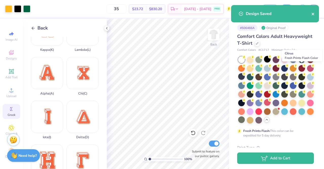
click at [313, 14] on icon "close" at bounding box center [313, 14] width 3 height 3
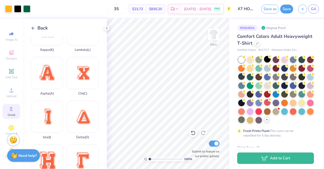
click at [315, 11] on div "Design Saved" at bounding box center [275, 15] width 90 height 23
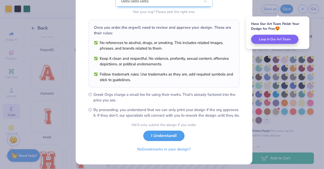
scroll to position [68, 0]
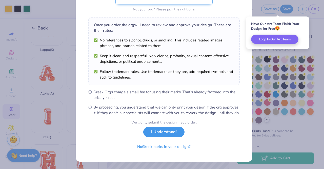
click at [173, 133] on button "I Understand!" at bounding box center [163, 131] width 41 height 10
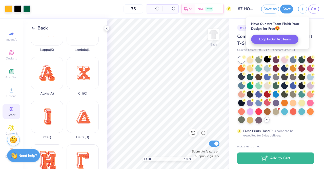
scroll to position [0, 0]
click at [319, 9] on link "GA" at bounding box center [314, 9] width 11 height 9
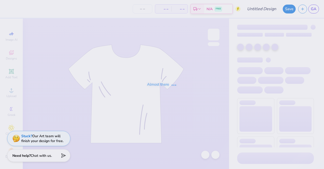
type input "#6 HOCO"
type input "30"
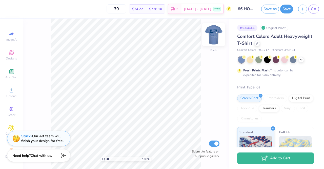
click at [214, 33] on img at bounding box center [214, 34] width 20 height 20
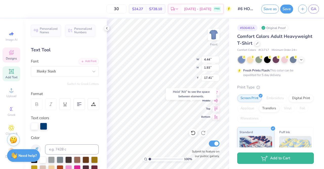
type input "16.95"
type input "12.70"
type input "11.30"
type input "5.39"
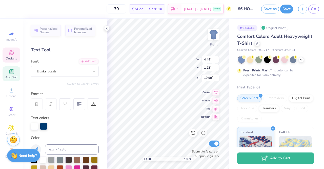
type input "16.95"
type textarea "x"
type input "4.44"
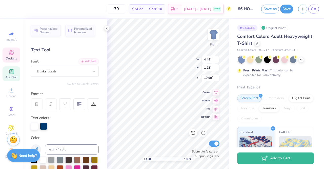
type input "1.93"
type input "19.98"
type input "12.70"
type input "11.30"
type input "5.39"
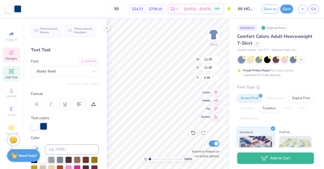
type input "0.54"
type input "0.39"
type input "17.34"
type input "12.70"
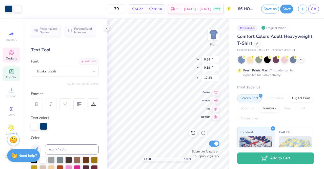
type input "11.30"
type input "5.39"
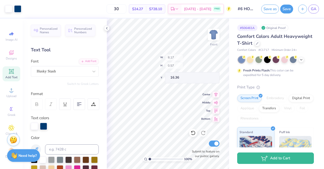
type input "16.36"
type input "17.69"
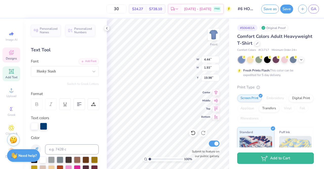
type textarea "Theta Chi"
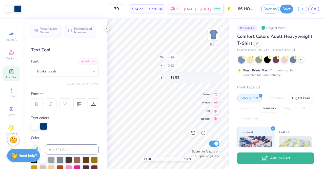
type input "18.83"
type input "17.93"
type input "16.15"
type input "17.66"
type input "17.47"
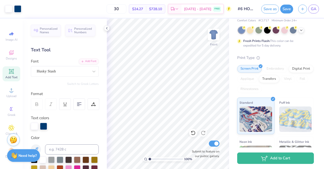
scroll to position [0, 0]
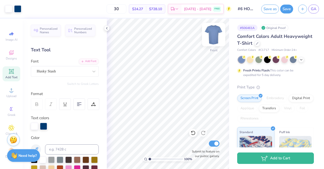
click at [215, 32] on img at bounding box center [214, 34] width 20 height 20
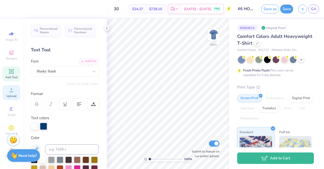
click at [8, 95] on span "Upload" at bounding box center [11, 96] width 10 height 4
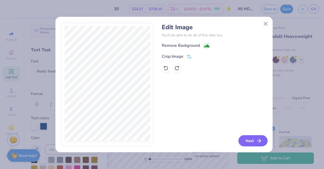
click at [250, 139] on button "Next" at bounding box center [253, 140] width 29 height 11
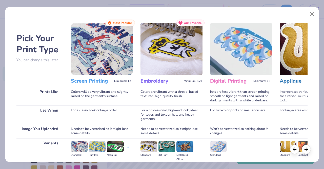
click at [101, 41] on img at bounding box center [102, 49] width 62 height 52
click at [90, 60] on img at bounding box center [102, 49] width 62 height 52
click at [68, 148] on div "Pick Your Print Type You can change this later. Prints Like Use When Image You …" at bounding box center [161, 113] width 291 height 186
click at [75, 147] on img at bounding box center [79, 146] width 17 height 11
click at [147, 145] on img at bounding box center [149, 146] width 17 height 11
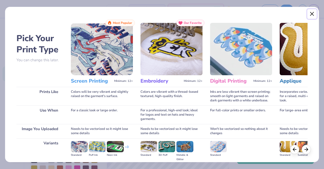
click at [312, 15] on button "Close" at bounding box center [313, 14] width 10 height 10
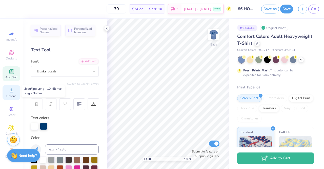
click at [10, 94] on span "Upload" at bounding box center [11, 96] width 10 height 4
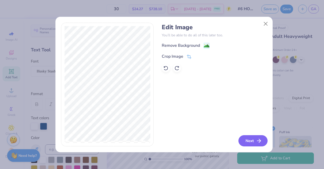
click at [249, 136] on button "Next" at bounding box center [253, 140] width 29 height 11
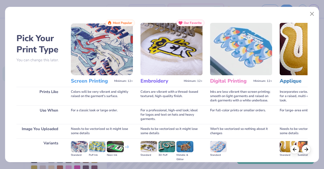
click at [118, 62] on img at bounding box center [102, 49] width 62 height 52
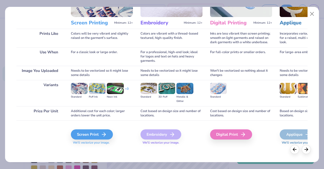
scroll to position [59, 0]
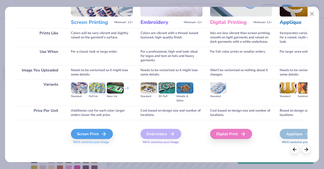
click at [104, 135] on icon at bounding box center [104, 134] width 6 height 6
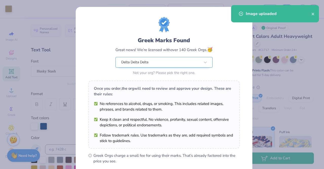
click at [146, 65] on body "Art colors 30 $29.30 Per Item $879.00 Total Est. Delivery [DATE] - [DATE] FREE …" at bounding box center [162, 84] width 324 height 169
type input "4.73"
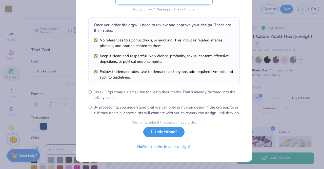
click at [166, 134] on button "I Understand!" at bounding box center [163, 131] width 41 height 10
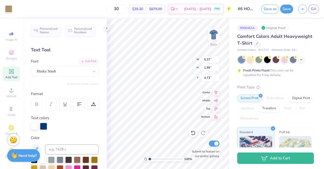
scroll to position [0, 0]
type input "3.36"
type input "4.08"
type input "1.52"
type input "3.84"
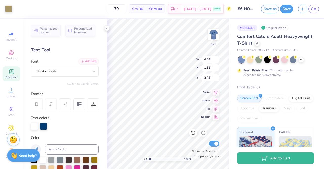
type input "3.29"
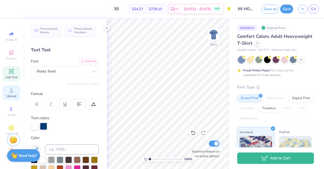
click at [13, 90] on div "Upload" at bounding box center [12, 92] width 18 height 15
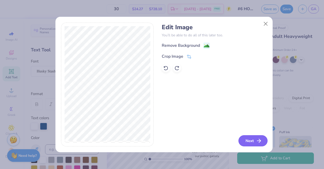
click at [254, 141] on button "Next" at bounding box center [253, 140] width 29 height 11
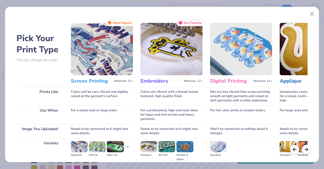
scroll to position [59, 0]
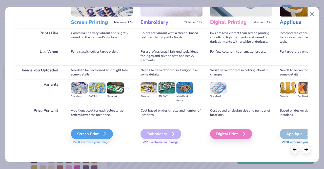
click at [96, 136] on div "Screen Print" at bounding box center [92, 133] width 42 height 10
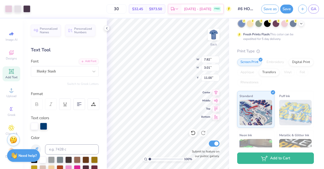
scroll to position [0, 0]
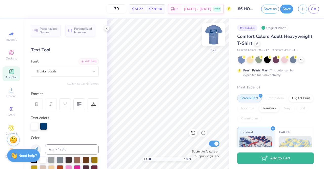
click at [216, 37] on img at bounding box center [214, 34] width 20 height 20
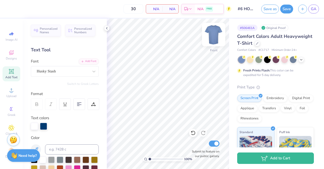
click at [215, 35] on img at bounding box center [214, 34] width 20 height 20
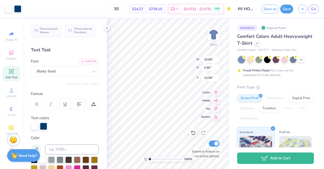
type input "12.50"
click at [289, 10] on button "Save" at bounding box center [287, 8] width 13 height 9
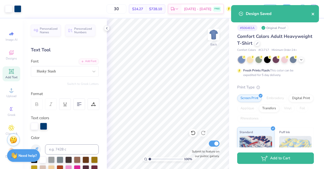
click at [313, 14] on icon "close" at bounding box center [313, 14] width 3 height 3
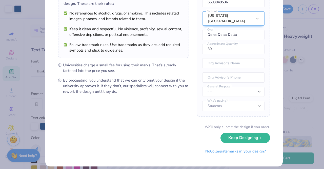
scroll to position [51, 0]
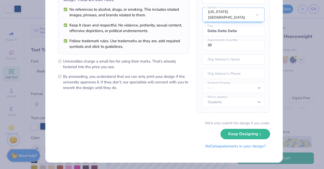
click at [261, 148] on button "No Collegiate marks in your design?" at bounding box center [235, 146] width 69 height 10
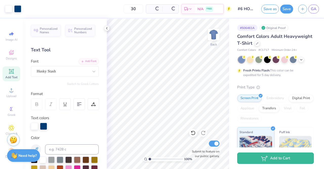
scroll to position [0, 0]
click at [315, 9] on span "GA" at bounding box center [314, 9] width 6 height 6
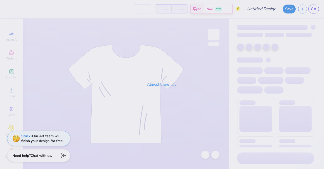
type input "#6 HOCO"
type input "35"
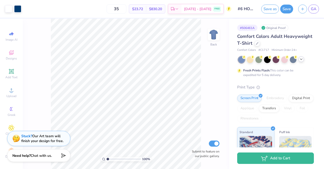
click at [303, 59] on icon at bounding box center [302, 59] width 4 height 4
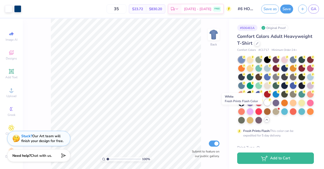
click at [264, 105] on div at bounding box center [267, 102] width 7 height 7
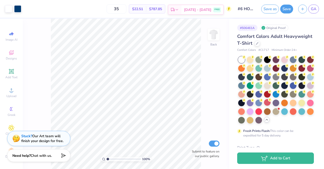
click at [179, 10] on icon at bounding box center [177, 10] width 4 height 4
click at [289, 9] on button "Save" at bounding box center [287, 8] width 13 height 9
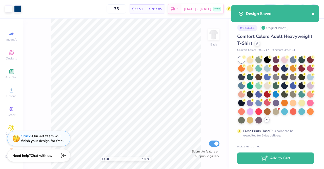
click at [313, 15] on icon "close" at bounding box center [314, 14] width 4 height 4
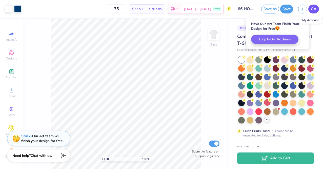
click at [315, 7] on span "GA" at bounding box center [314, 9] width 6 height 6
